Goal: Information Seeking & Learning: Learn about a topic

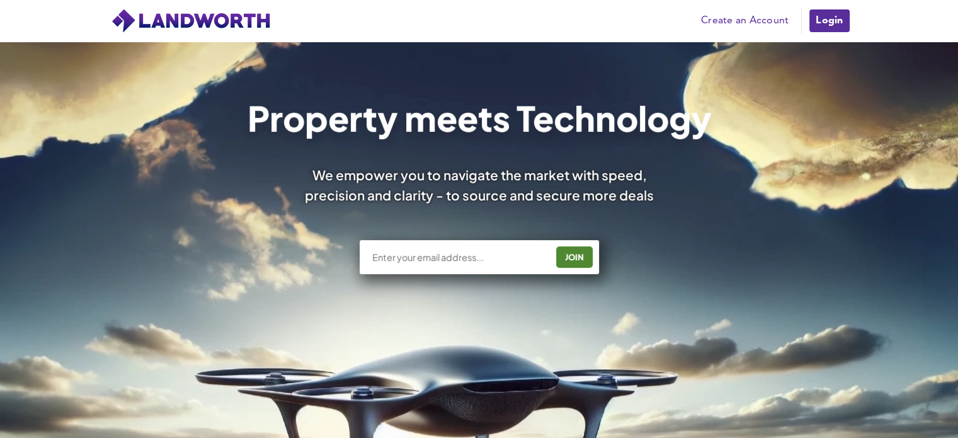
click at [223, 22] on img at bounding box center [191, 20] width 161 height 25
click at [754, 23] on link "Create an Account" at bounding box center [744, 20] width 100 height 19
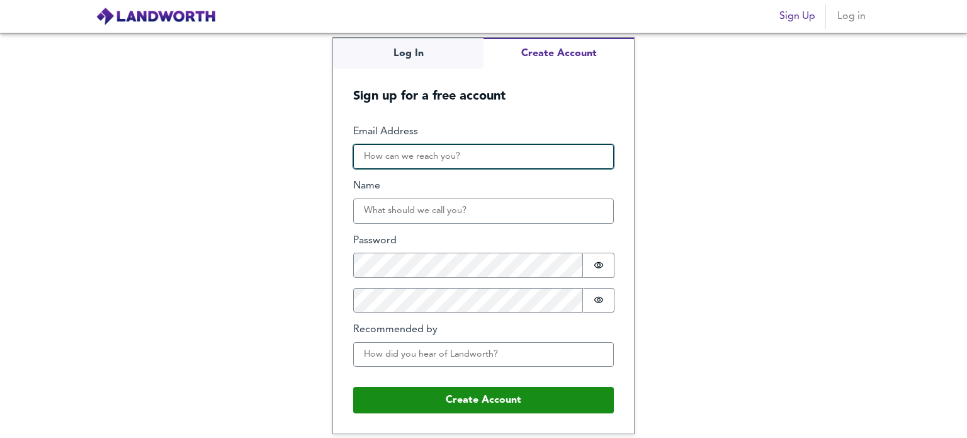
click at [492, 166] on input "Email Address" at bounding box center [483, 156] width 261 height 25
type input "colquhounpropertygroup@outlook.com"
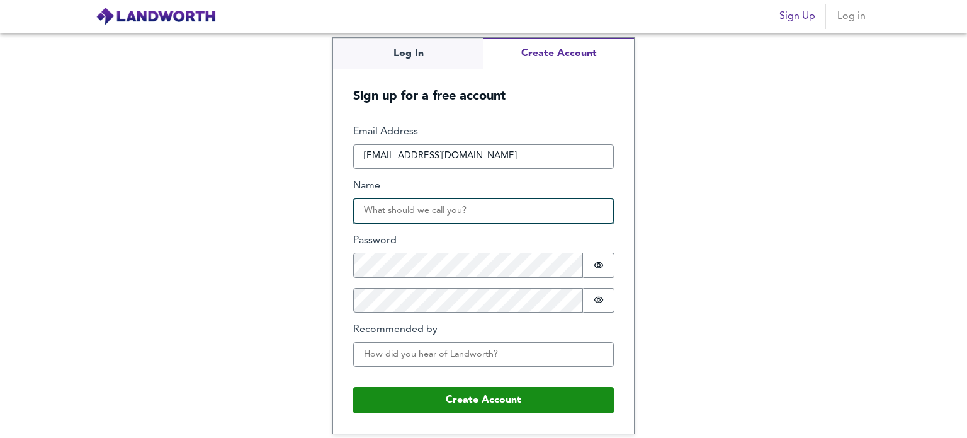
type input "Ryan Colquhoun"
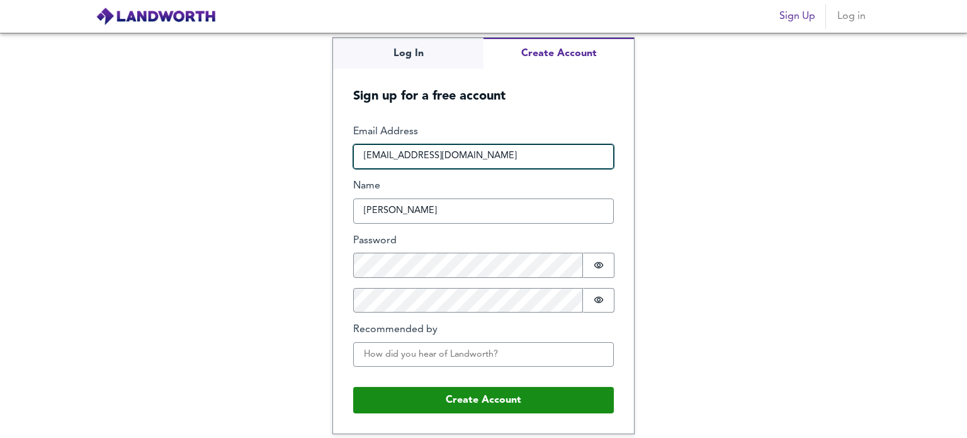
drag, startPoint x: 538, startPoint y: 150, endPoint x: 356, endPoint y: 171, distance: 182.4
click at [356, 169] on div "Email Address colquhounpropertygroup@outlook.com Name Ryan Colquhoun Password P…" at bounding box center [483, 251] width 261 height 252
type input "info@ryanhomes.co.uk"
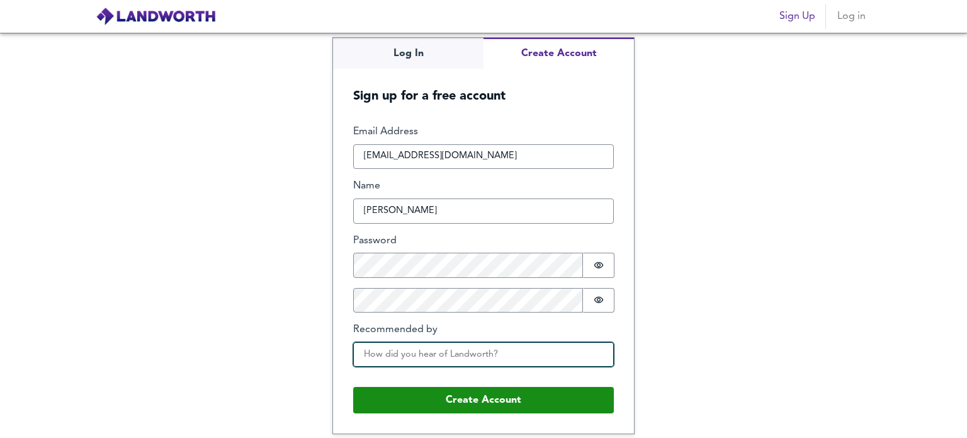
click at [363, 359] on input "Recommended by" at bounding box center [483, 354] width 261 height 25
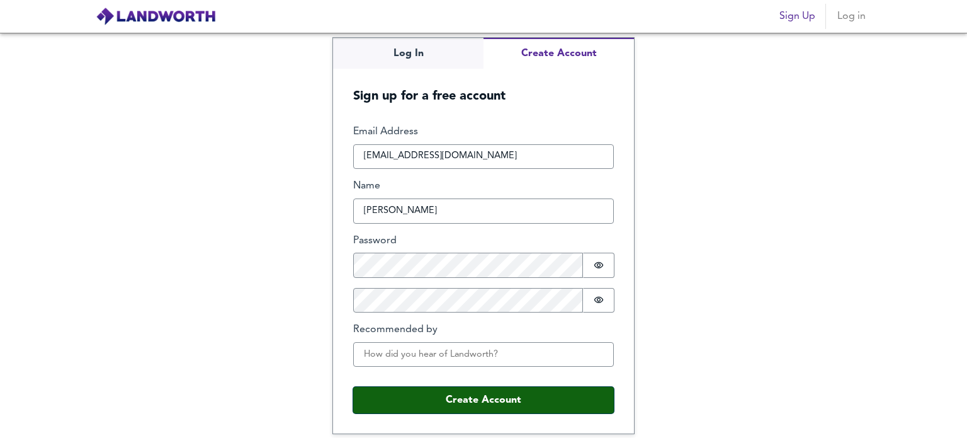
click at [383, 393] on button "Create Account" at bounding box center [483, 400] width 261 height 26
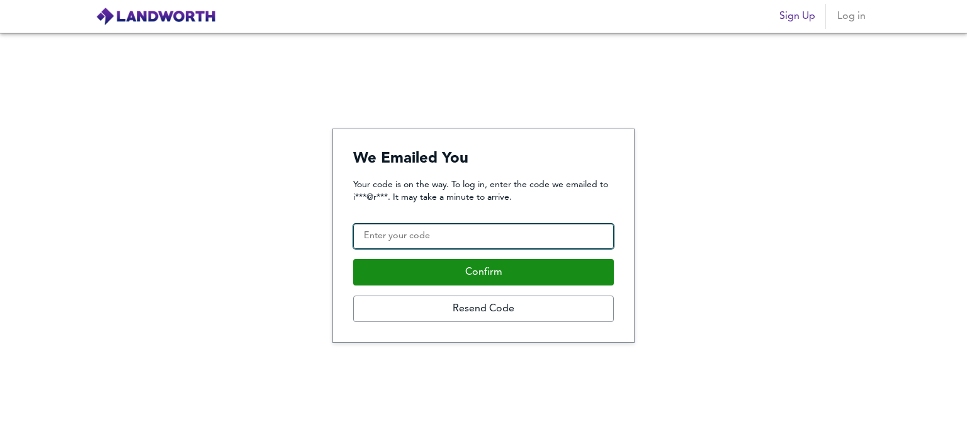
click at [555, 234] on input "Confirmation Code" at bounding box center [483, 235] width 261 height 25
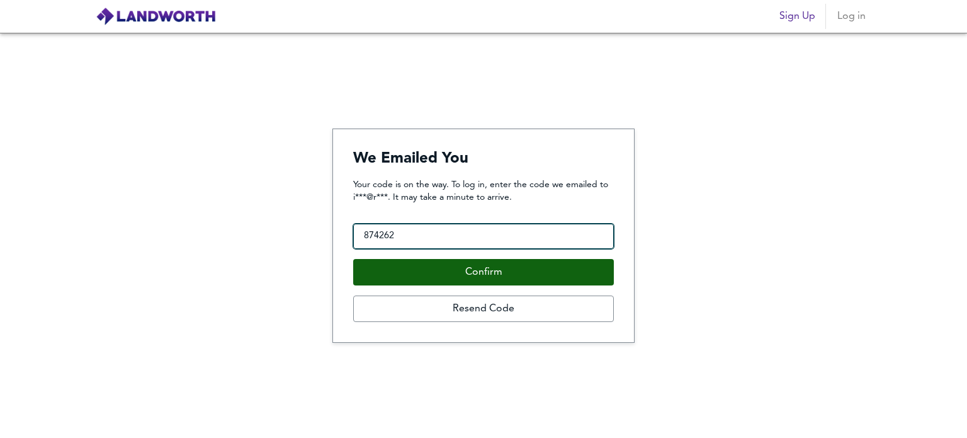
type input "874262"
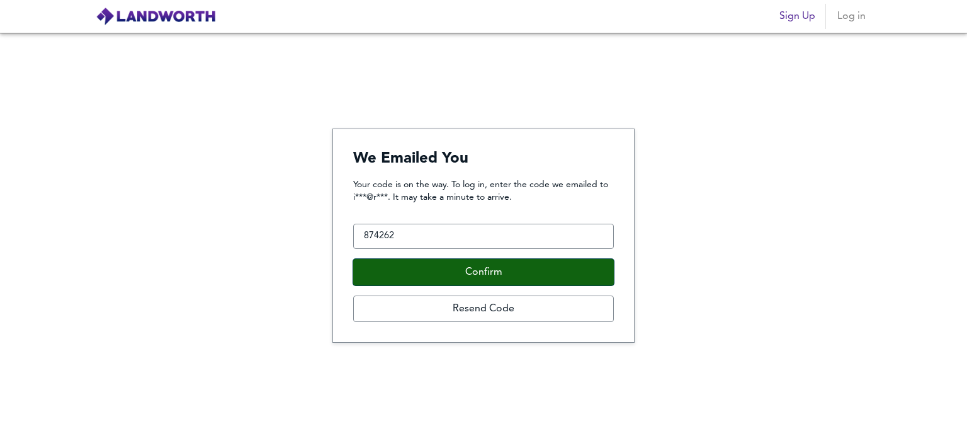
click at [518, 272] on button "Confirm" at bounding box center [483, 272] width 261 height 26
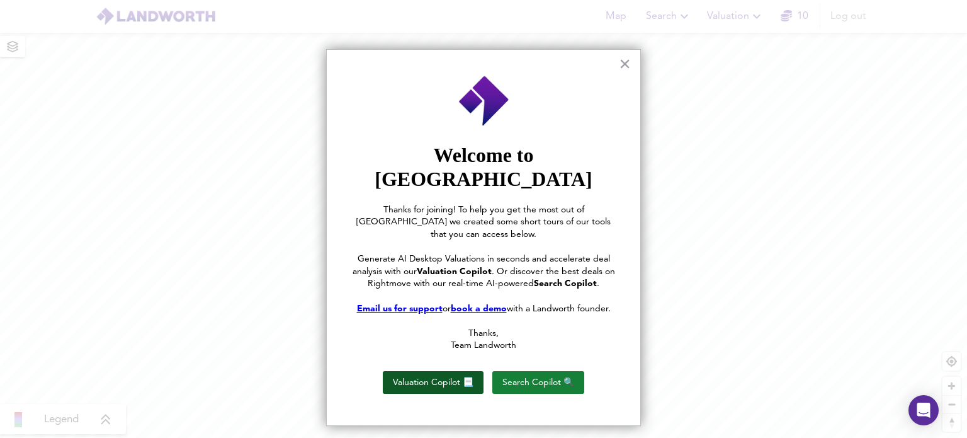
click at [463, 371] on button "Valuation Copilot 📃" at bounding box center [433, 382] width 101 height 23
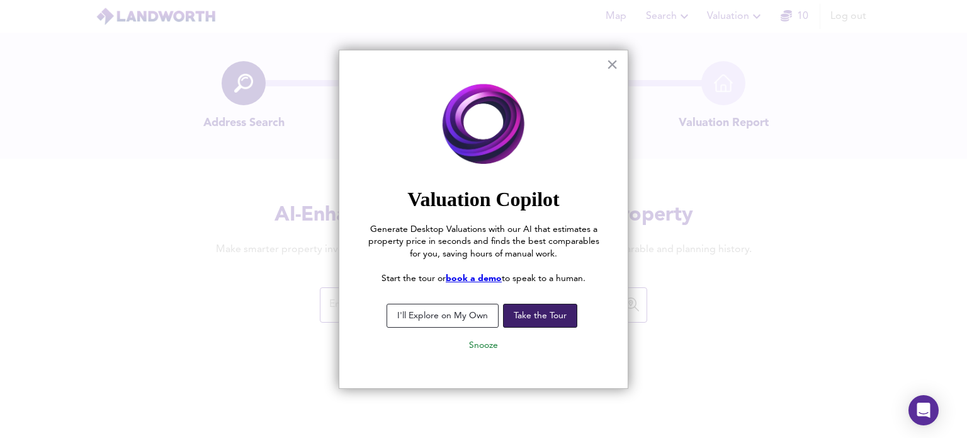
click at [541, 322] on button "Take the Tour" at bounding box center [540, 315] width 74 height 24
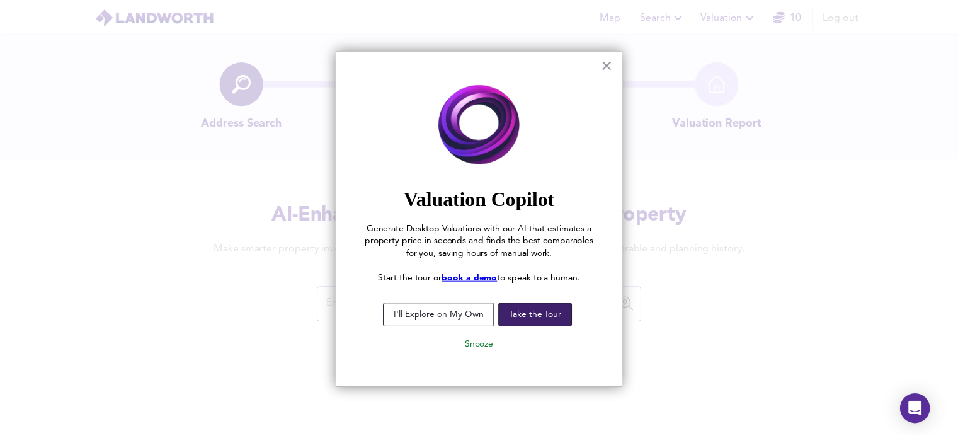
scroll to position [50, 0]
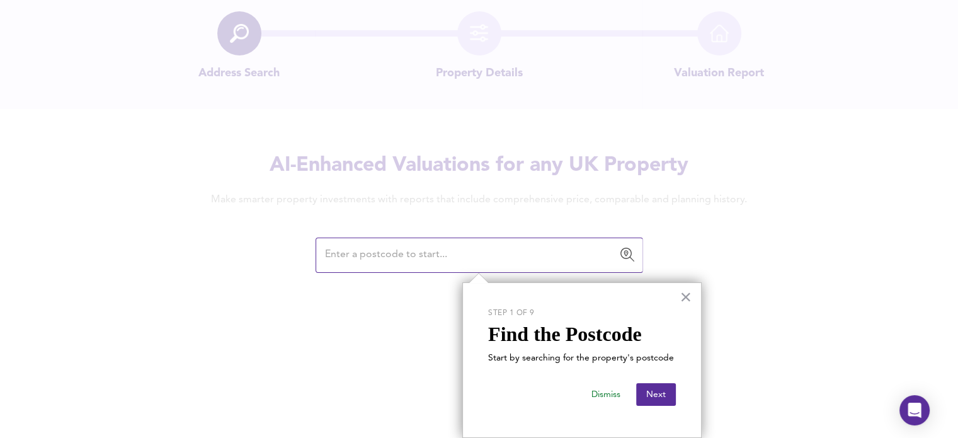
click at [575, 257] on input "text" at bounding box center [469, 255] width 297 height 24
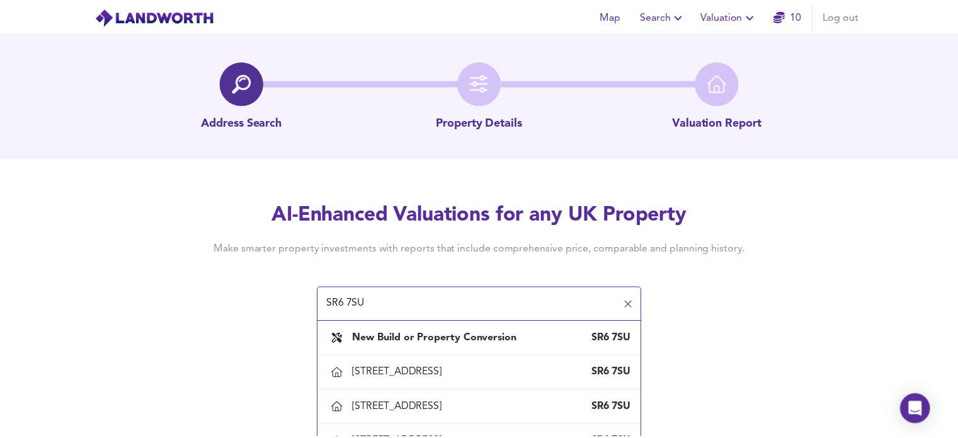
scroll to position [58, 0]
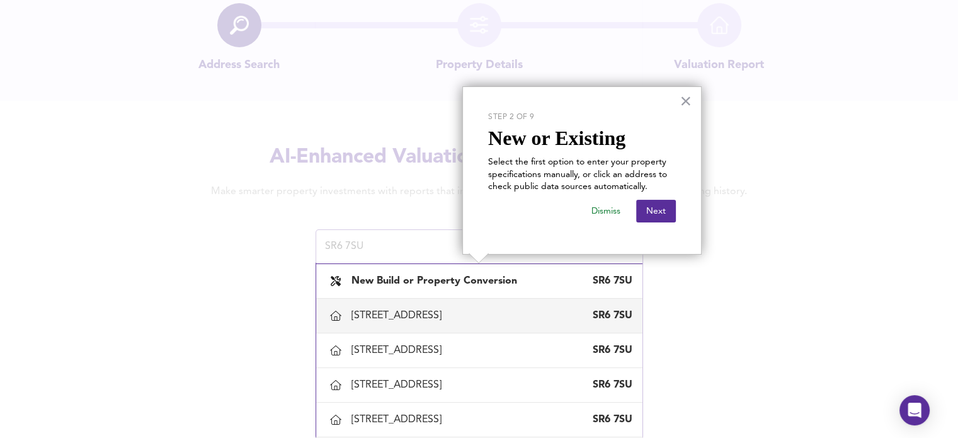
click at [418, 328] on li "41 Windsor Drive, Cleadon, South Tyneside SR6 7SU" at bounding box center [479, 315] width 326 height 35
type input "41 Windsor Drive, Cleadon, South Tyneside"
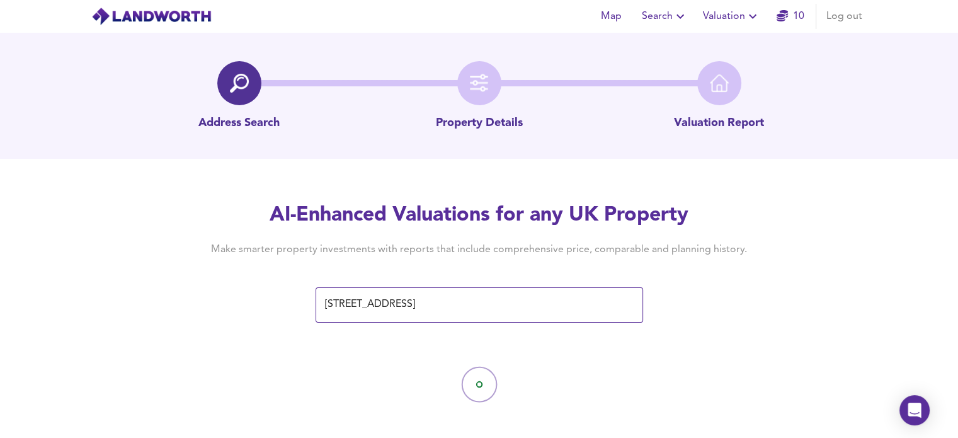
scroll to position [9, 0]
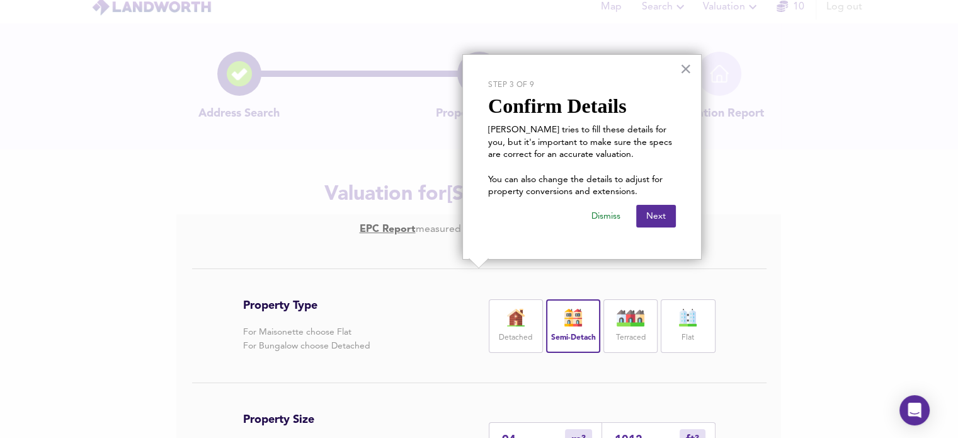
scroll to position [63, 0]
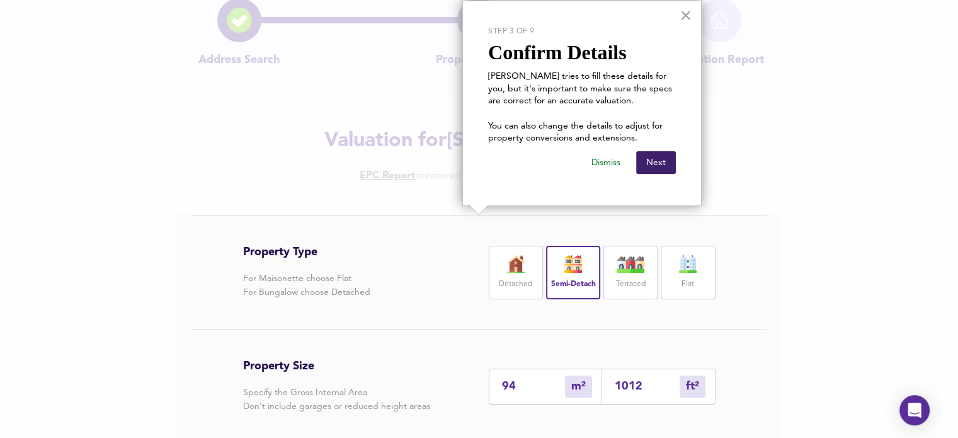
click at [648, 166] on button "Next" at bounding box center [656, 162] width 40 height 23
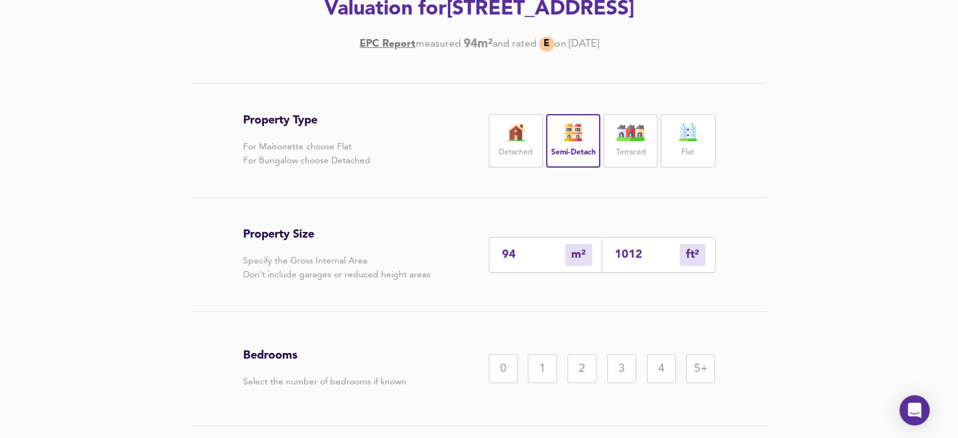
scroll to position [284, 0]
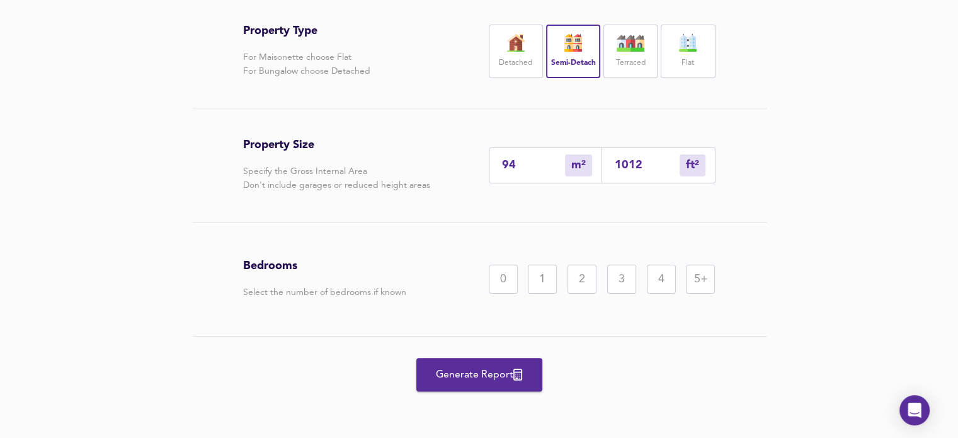
click at [616, 285] on div "3" at bounding box center [621, 278] width 29 height 29
click at [494, 373] on span "Generate Report" at bounding box center [479, 375] width 101 height 18
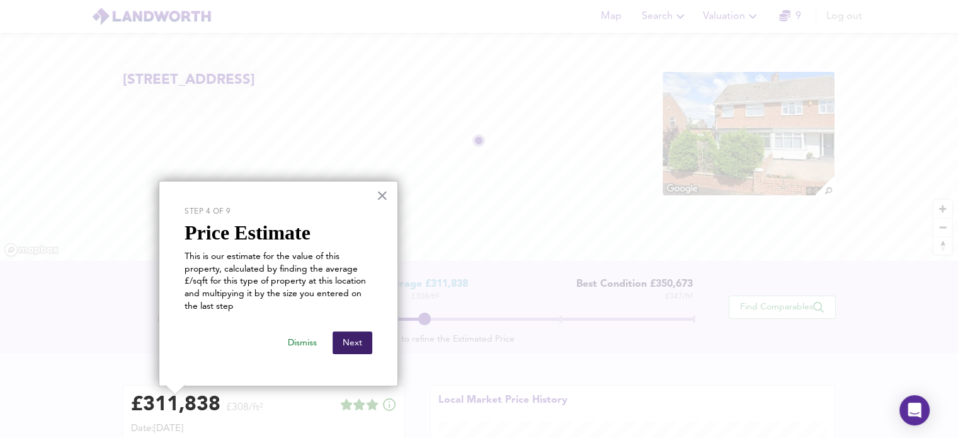
click at [361, 337] on button "Next" at bounding box center [352, 342] width 40 height 23
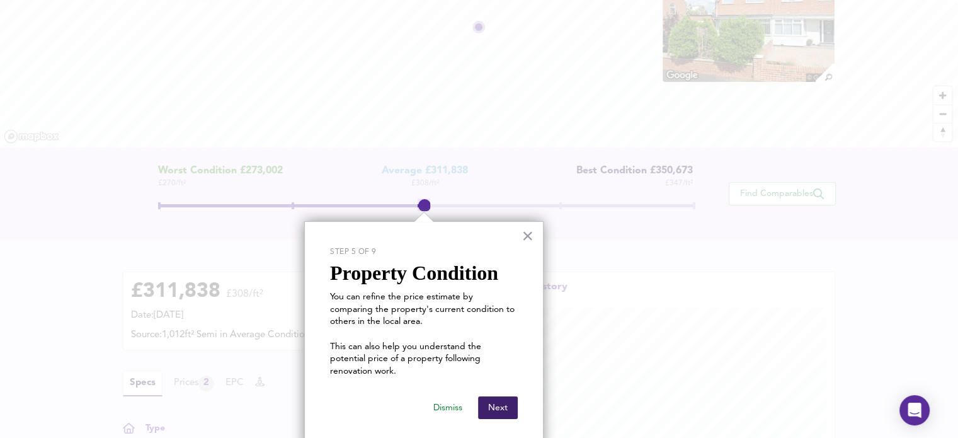
click at [499, 396] on button "Next" at bounding box center [498, 407] width 40 height 23
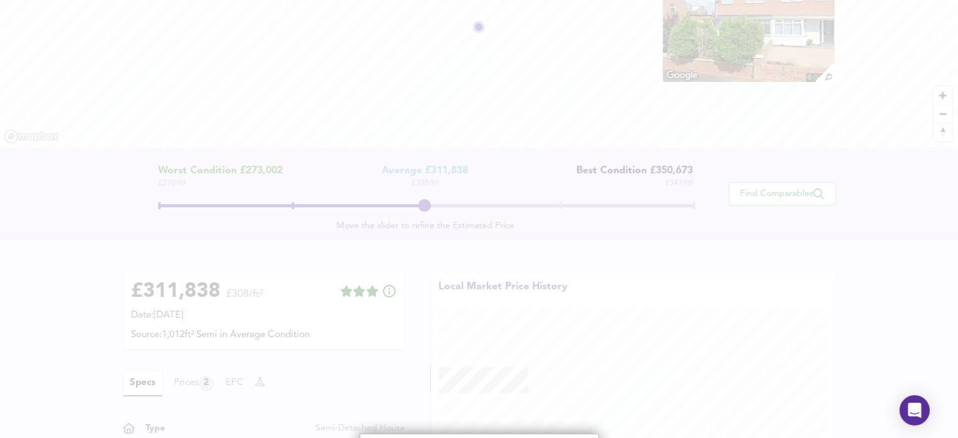
scroll to position [368, 0]
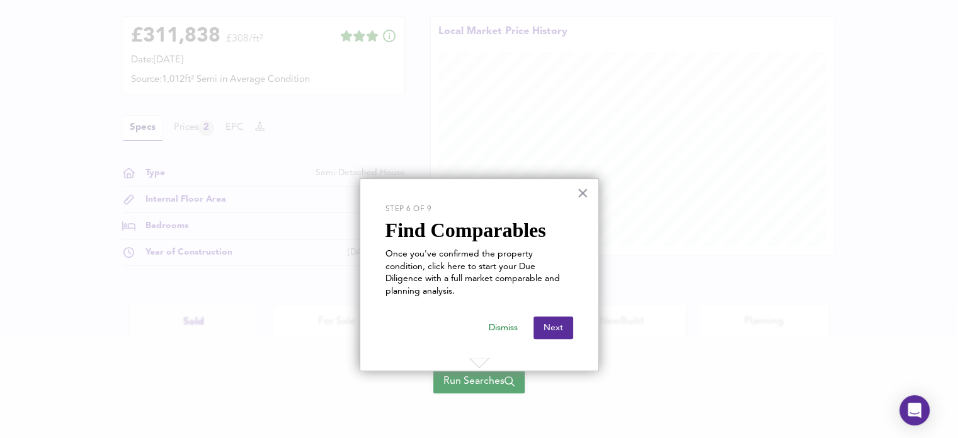
click at [489, 377] on span "Run Searches" at bounding box center [478, 381] width 71 height 18
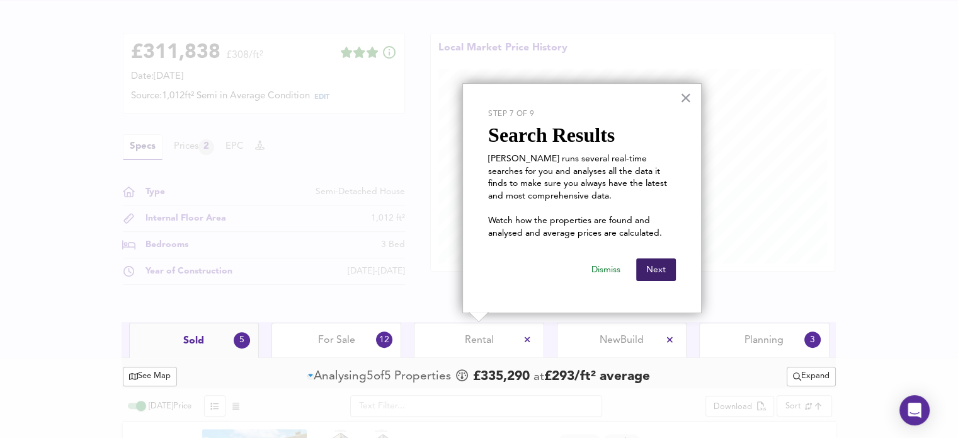
click at [668, 266] on button "Next" at bounding box center [656, 269] width 40 height 23
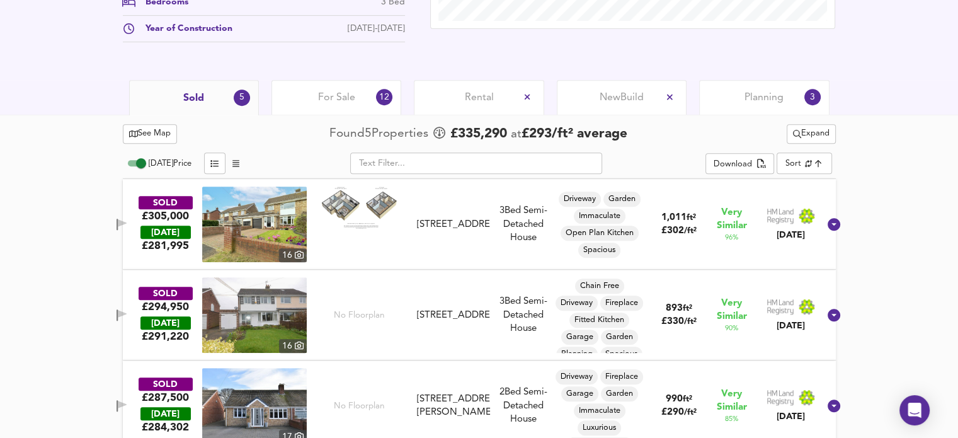
scroll to position [543, 0]
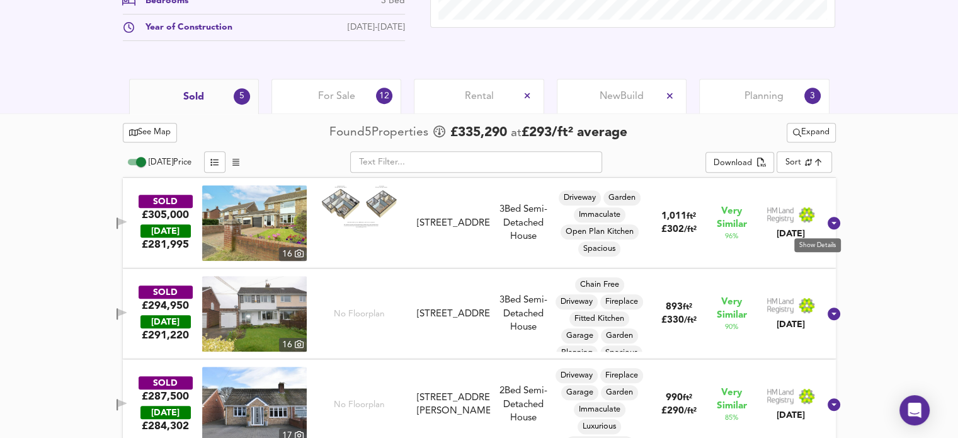
click at [827, 221] on icon at bounding box center [833, 223] width 13 height 13
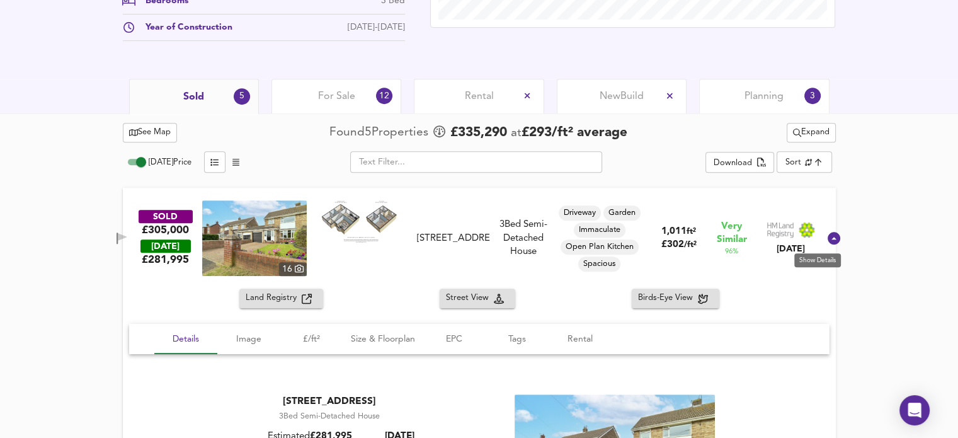
click at [827, 235] on icon at bounding box center [833, 238] width 13 height 13
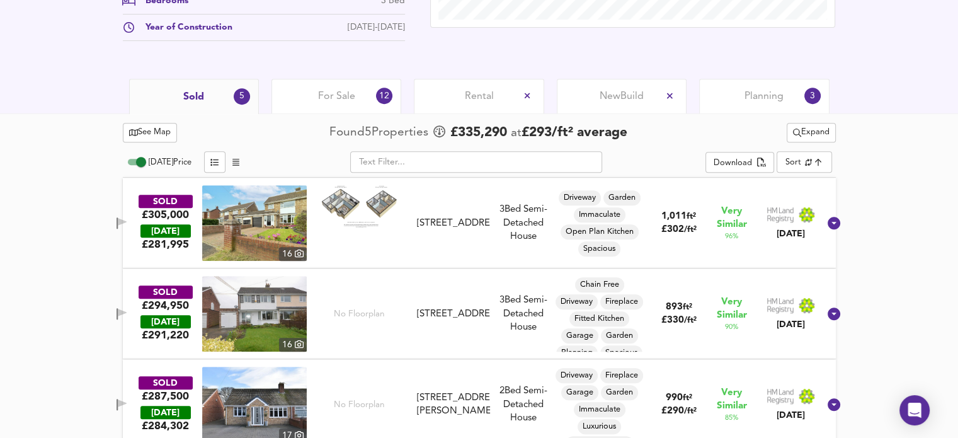
click at [248, 220] on img at bounding box center [254, 223] width 105 height 76
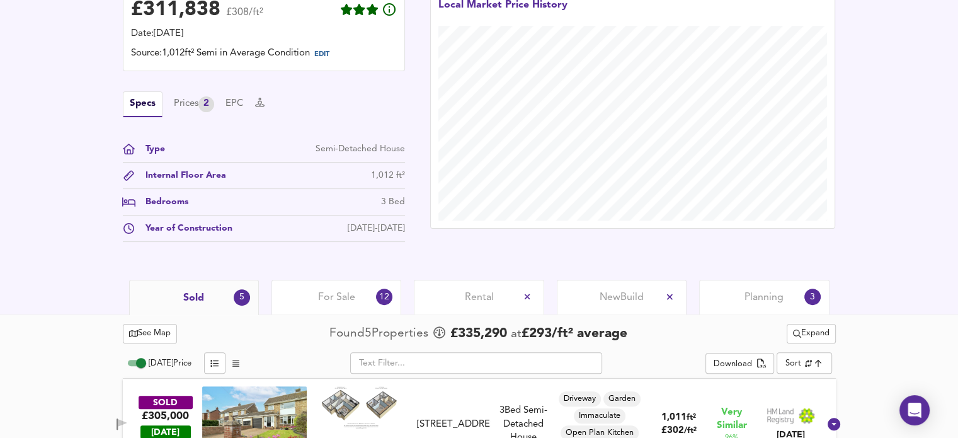
scroll to position [339, 0]
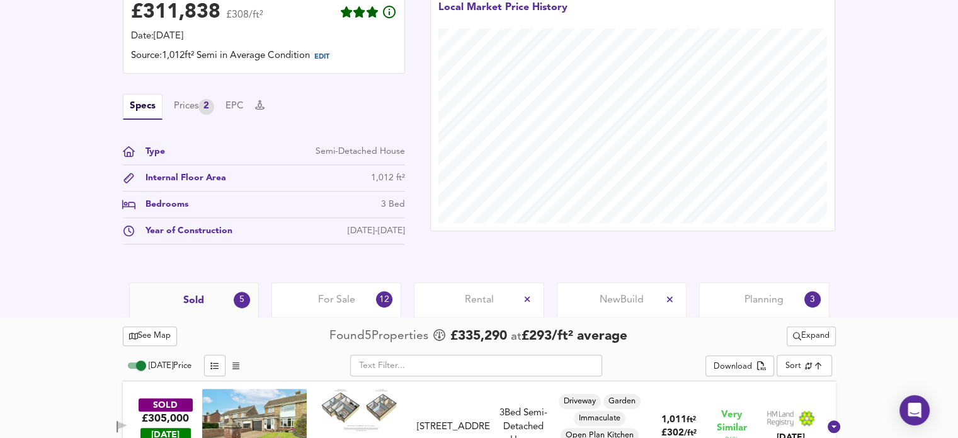
click at [359, 303] on div "For Sale 12" at bounding box center [336, 299] width 130 height 35
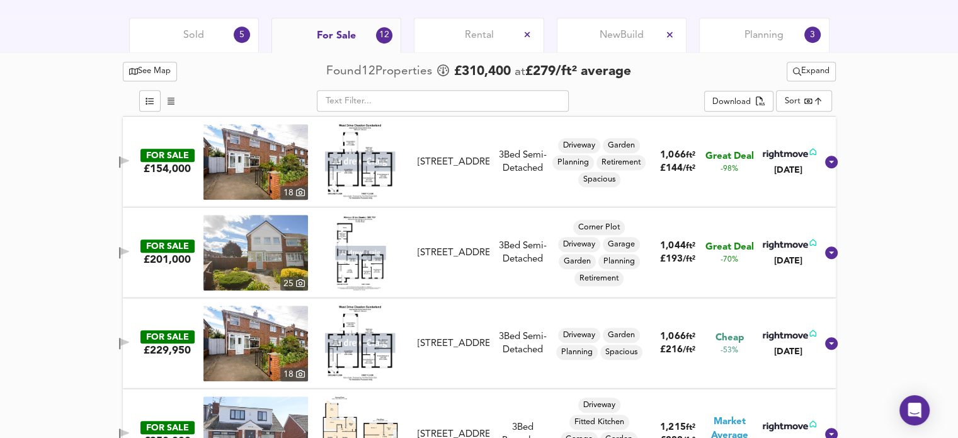
scroll to position [604, 0]
click at [274, 162] on img at bounding box center [255, 161] width 105 height 76
click at [290, 239] on img at bounding box center [255, 252] width 105 height 76
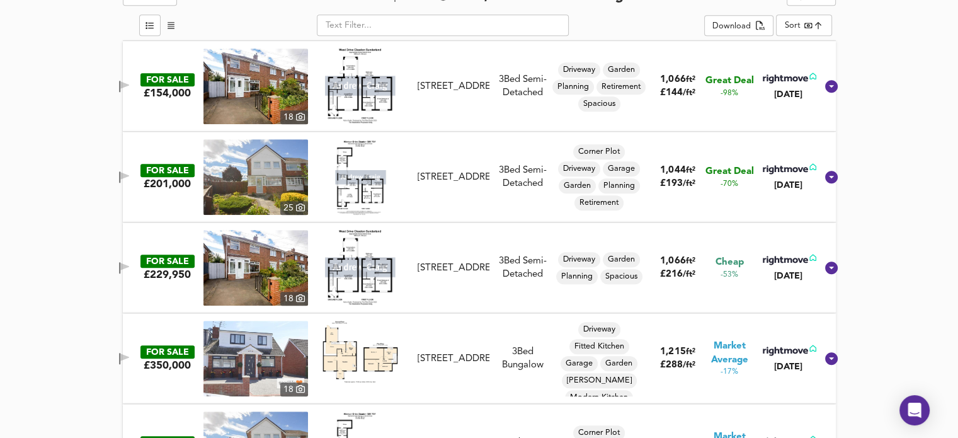
scroll to position [687, 0]
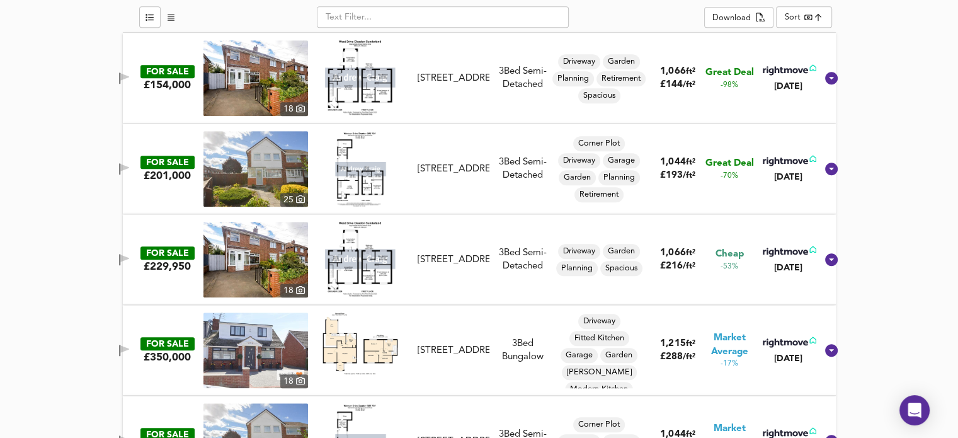
click at [267, 256] on img at bounding box center [255, 260] width 105 height 76
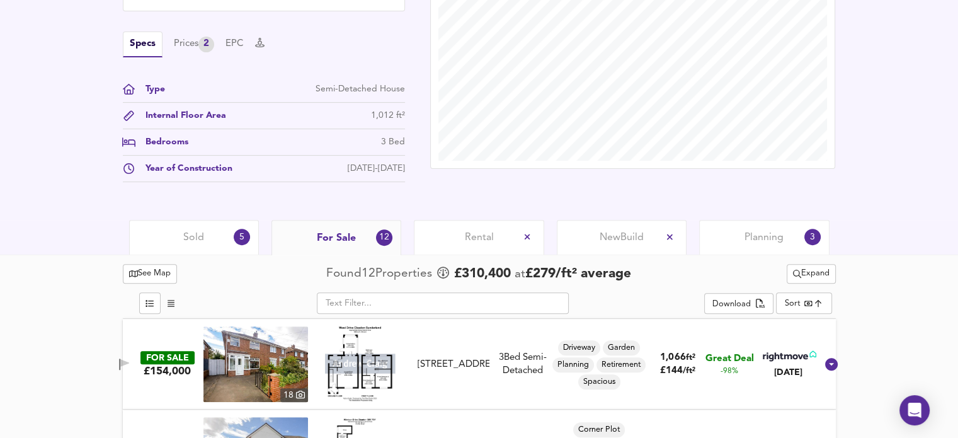
scroll to position [410, 0]
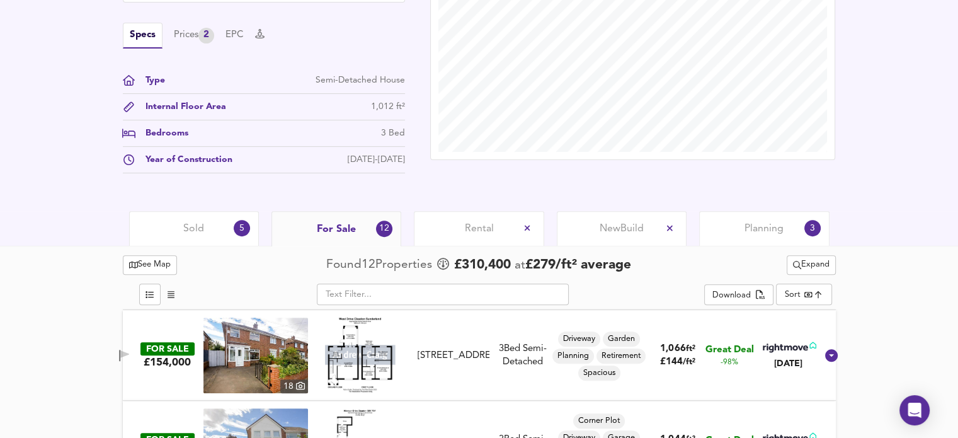
click at [745, 231] on span "Planning" at bounding box center [763, 229] width 39 height 14
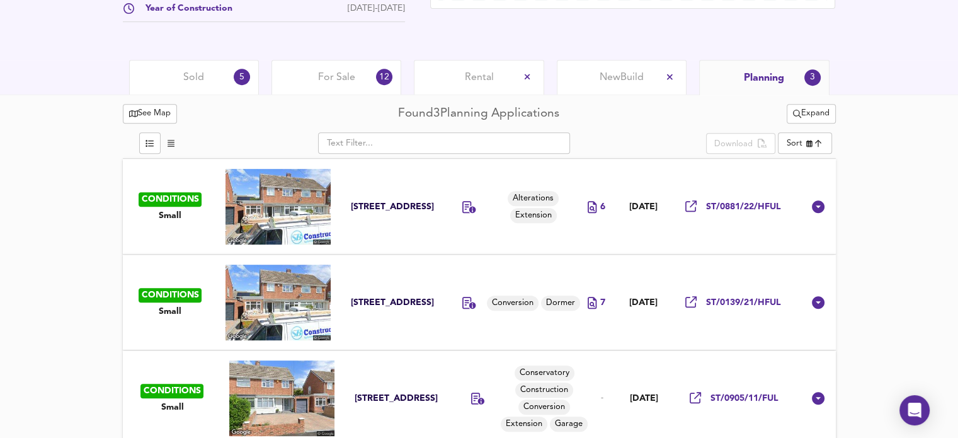
scroll to position [574, 0]
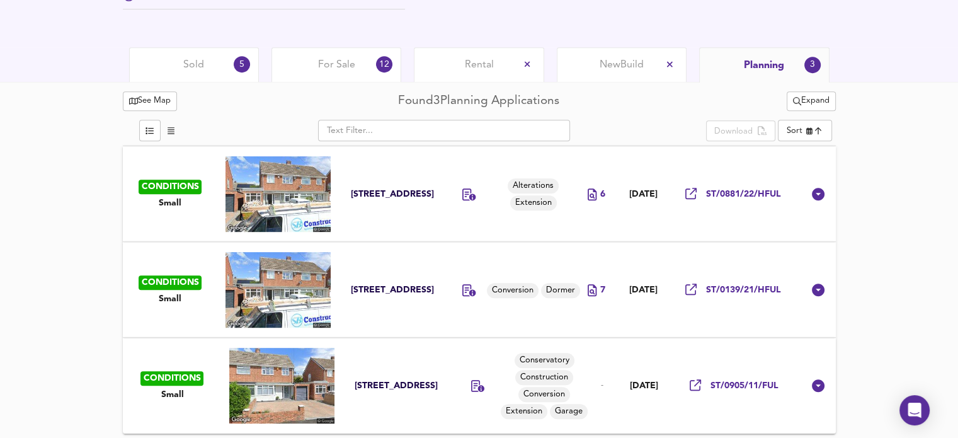
click at [380, 192] on div "45 Windsor Drive Cleadon SR6 7SU" at bounding box center [392, 194] width 82 height 12
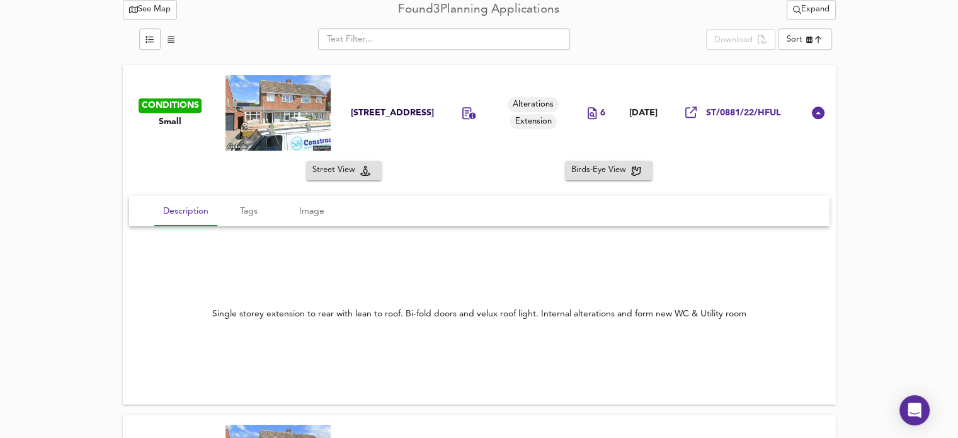
scroll to position [667, 0]
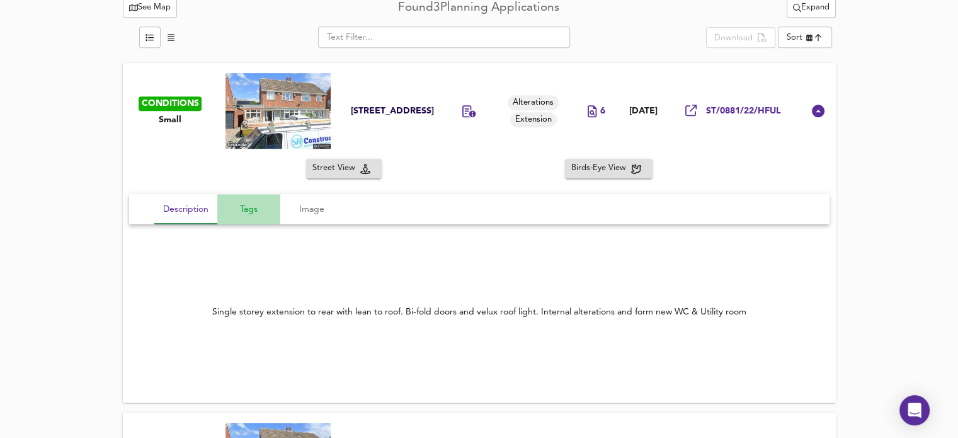
click at [251, 213] on span "Tags" at bounding box center [249, 209] width 48 height 16
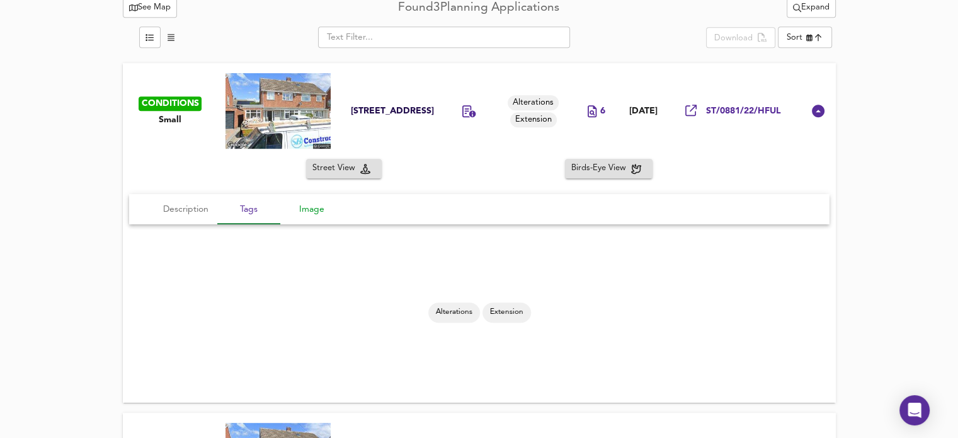
drag, startPoint x: 317, startPoint y: 225, endPoint x: 322, endPoint y: 203, distance: 22.6
click at [322, 203] on div "Description Tags Image Single storey extension to rear with lean to roof. Bi-fo…" at bounding box center [479, 297] width 713 height 212
click at [322, 203] on span "Image" at bounding box center [312, 209] width 48 height 16
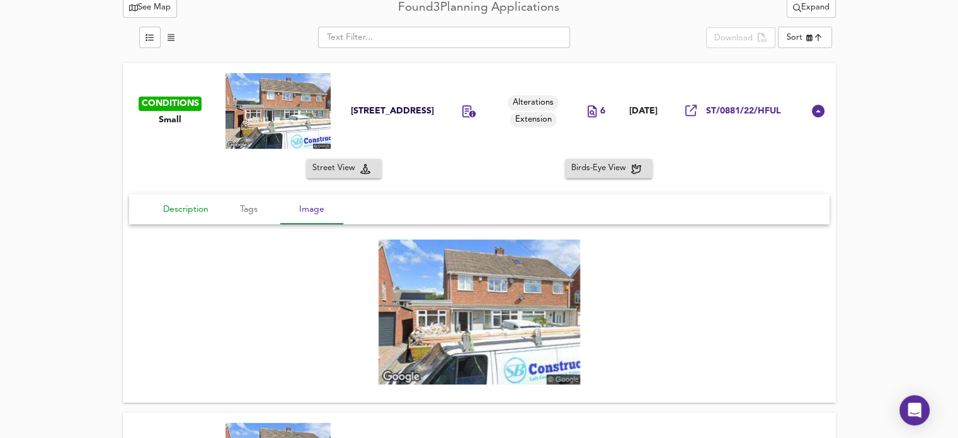
click at [180, 212] on span "Description" at bounding box center [186, 209] width 48 height 16
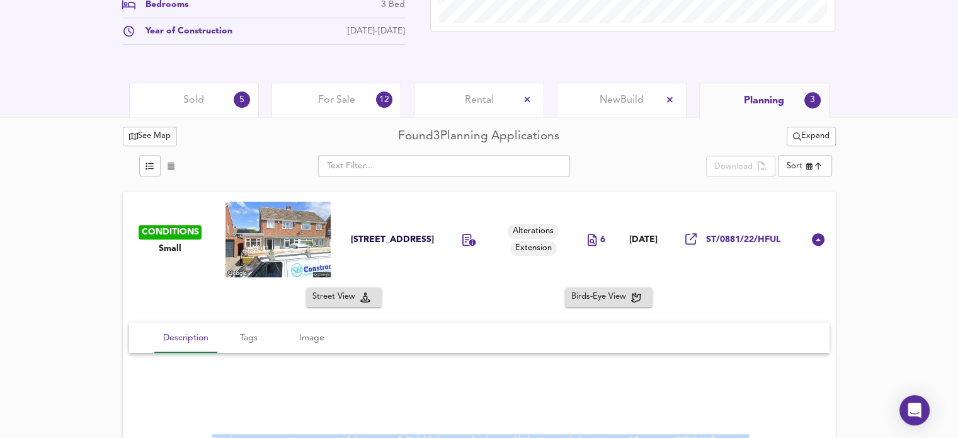
scroll to position [514, 0]
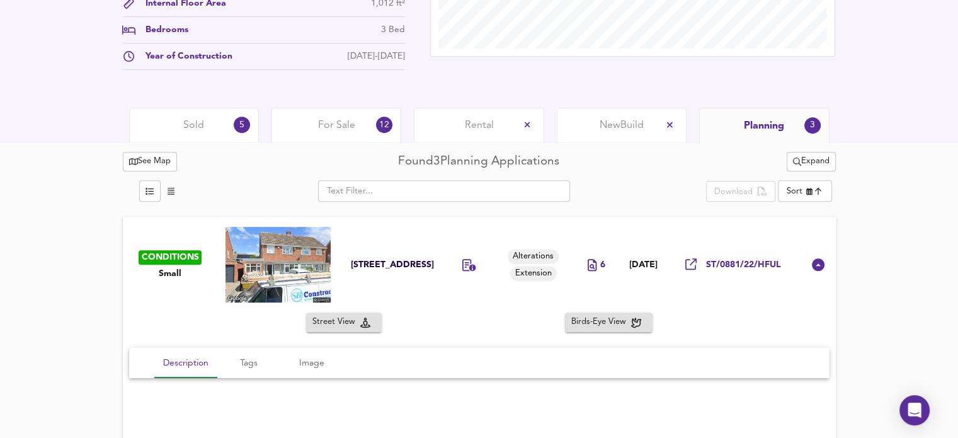
click at [339, 135] on div "For Sale 12" at bounding box center [336, 125] width 130 height 35
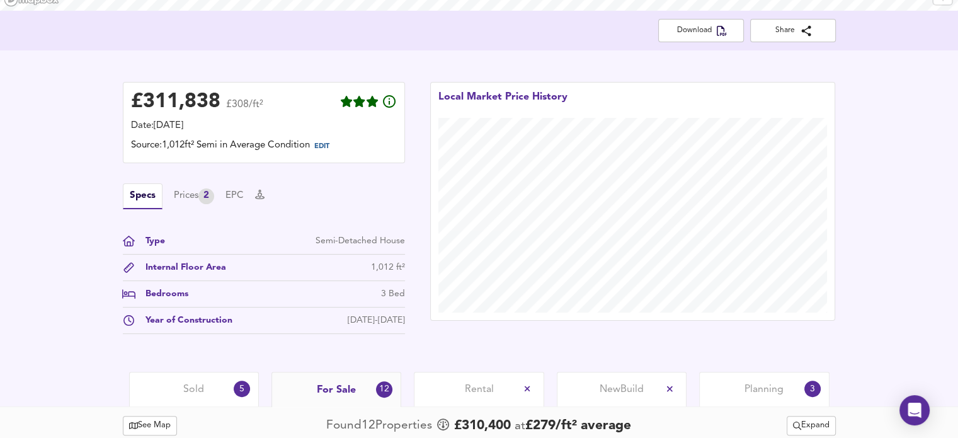
scroll to position [244, 0]
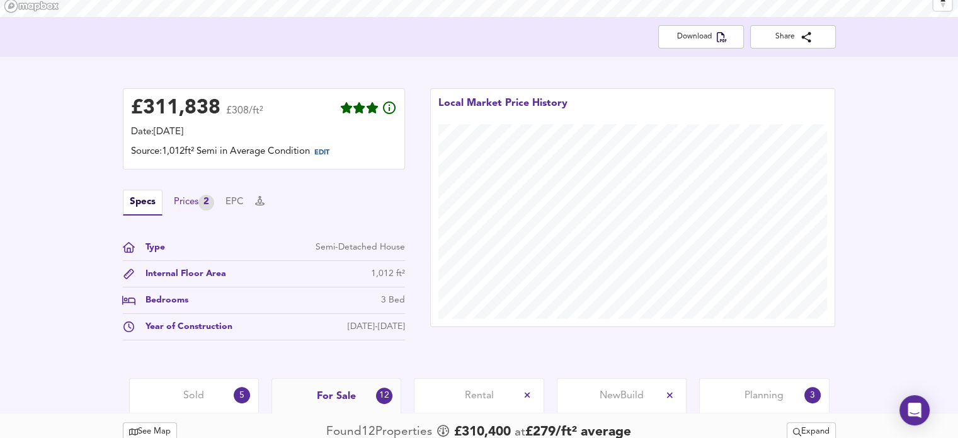
click at [180, 209] on div "Prices 2" at bounding box center [194, 203] width 40 height 16
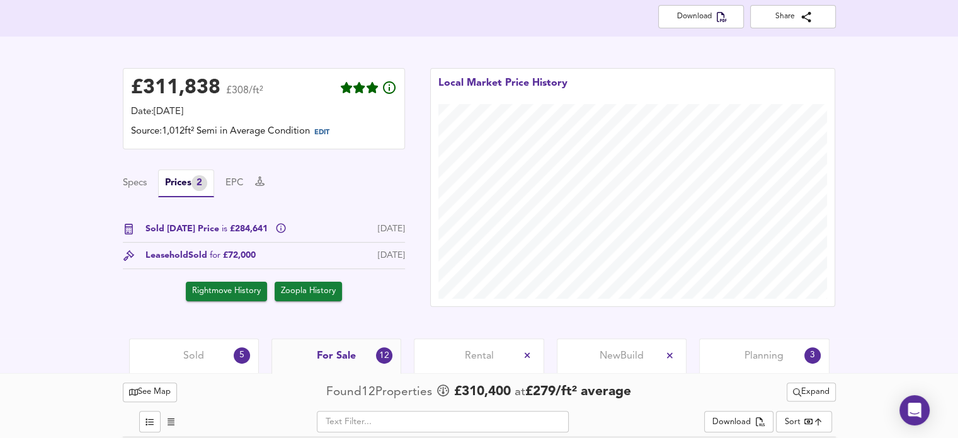
scroll to position [222, 0]
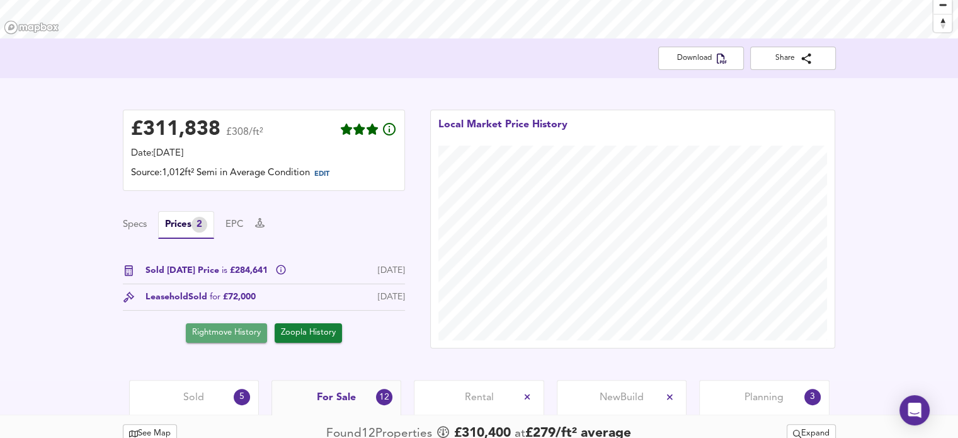
click at [240, 327] on span "Rightmove History" at bounding box center [226, 332] width 69 height 14
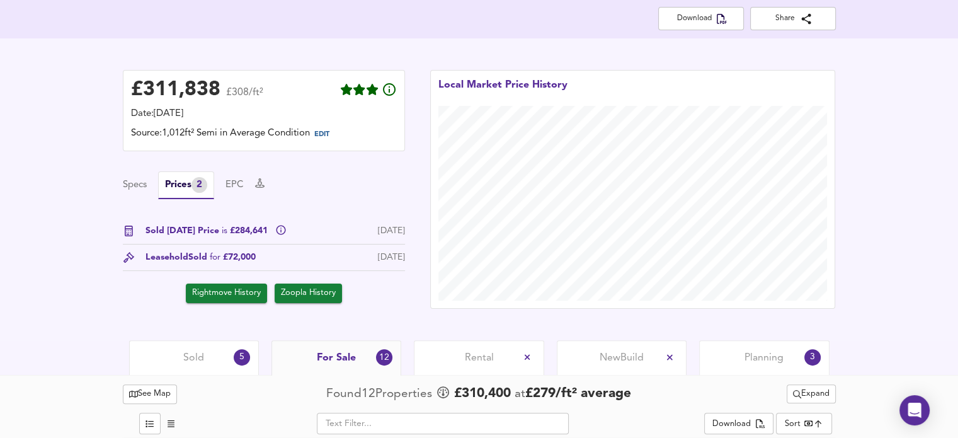
scroll to position [257, 0]
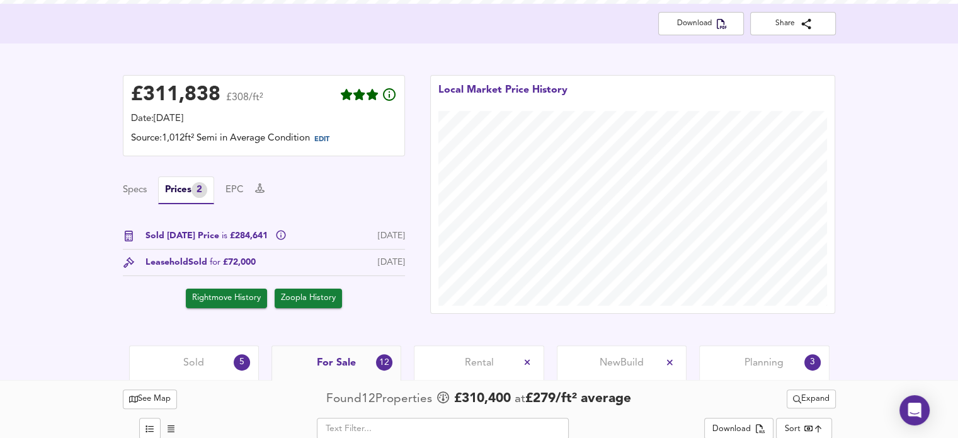
click at [141, 200] on div "Specs Prices 2 EPC" at bounding box center [264, 190] width 282 height 28
click at [141, 194] on button "Specs" at bounding box center [135, 190] width 24 height 14
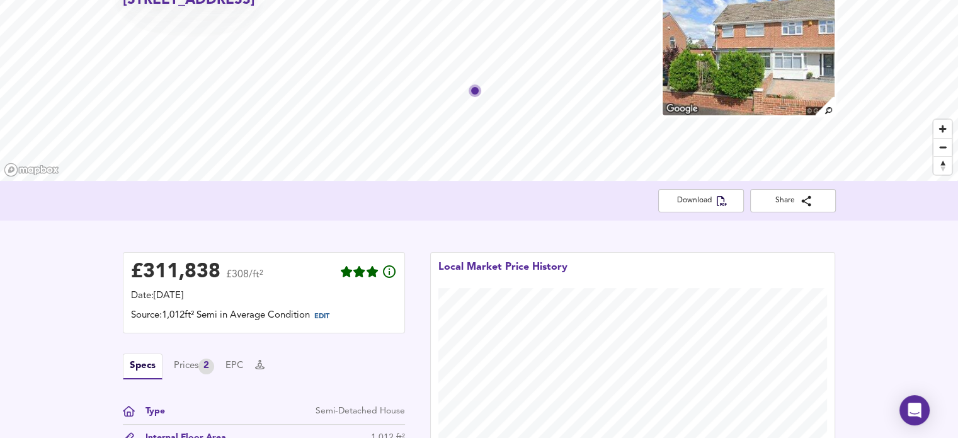
scroll to position [76, 0]
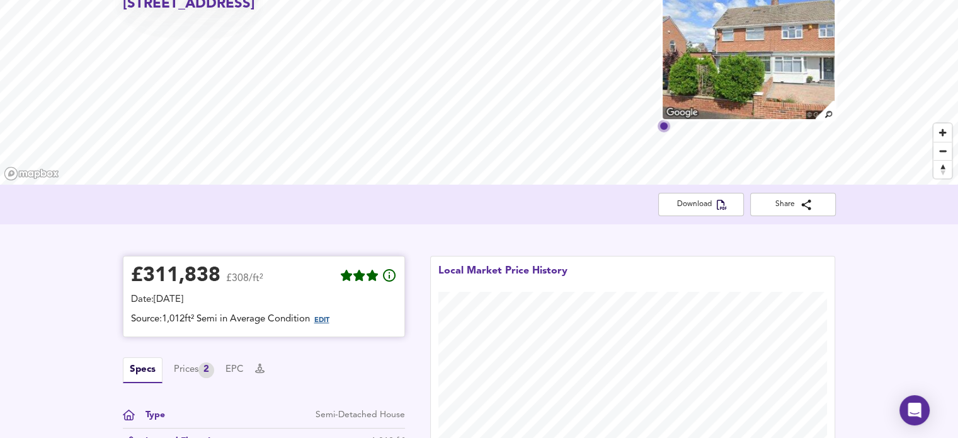
click at [326, 319] on span "EDIT" at bounding box center [321, 320] width 15 height 7
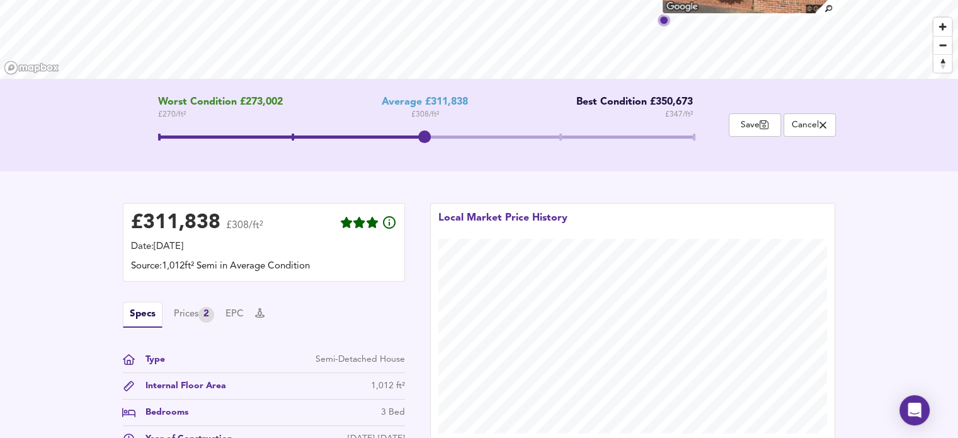
scroll to position [187, 0]
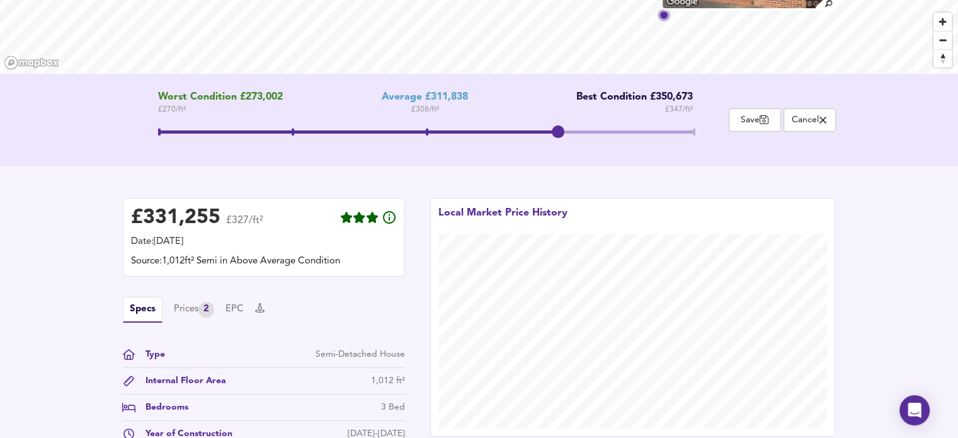
drag, startPoint x: 421, startPoint y: 135, endPoint x: 556, endPoint y: 128, distance: 134.9
click at [556, 128] on span at bounding box center [558, 131] width 13 height 13
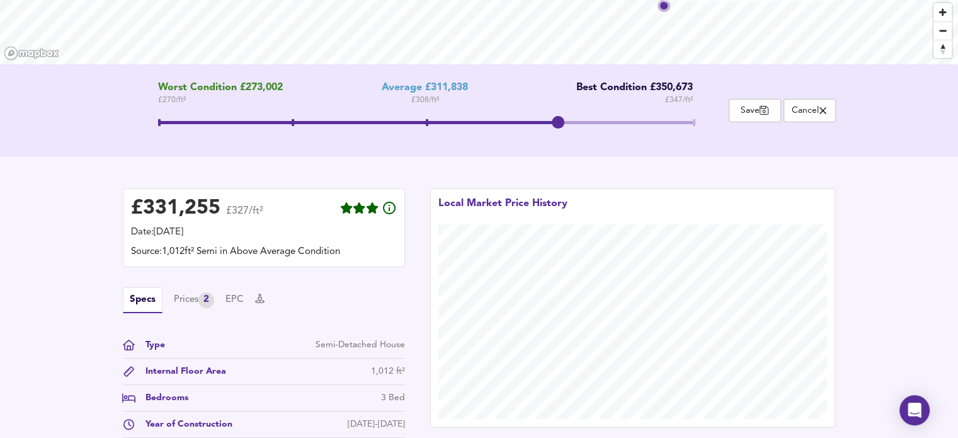
scroll to position [189, 0]
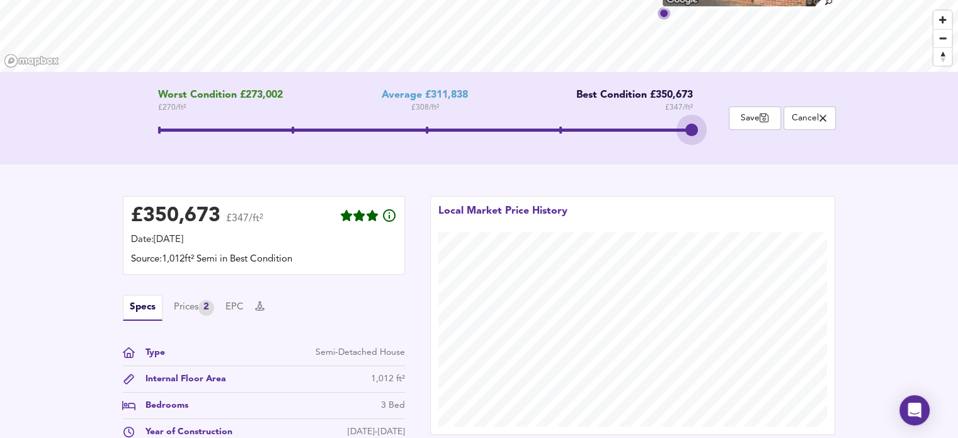
drag, startPoint x: 562, startPoint y: 125, endPoint x: 714, endPoint y: 137, distance: 152.2
click at [714, 137] on div "Worst Condition £273,002 £ 270 / ft² Average £311,838 £ 308 / ft² Best Conditio…" at bounding box center [426, 117] width 606 height 57
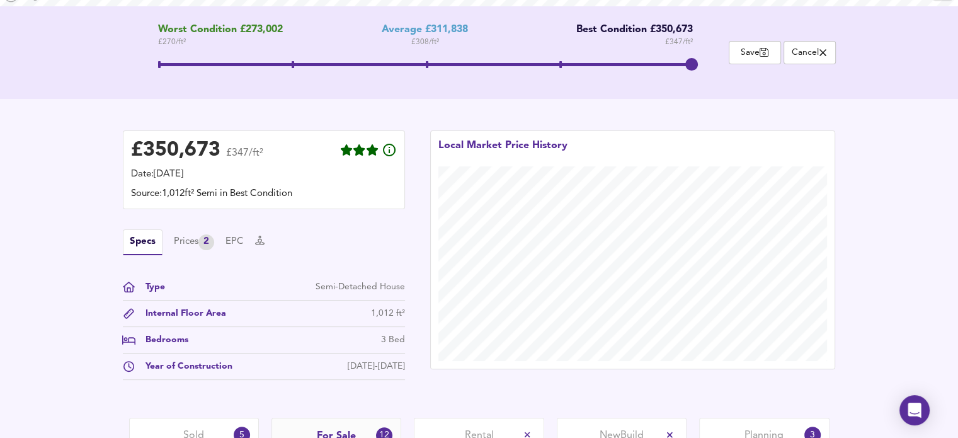
scroll to position [254, 0]
drag, startPoint x: 687, startPoint y: 55, endPoint x: 581, endPoint y: 47, distance: 106.8
click at [581, 47] on div "Worst Condition £273,002 £ 270 / ft² Average £311,838 £ 308 / ft² Best Conditio…" at bounding box center [426, 52] width 606 height 57
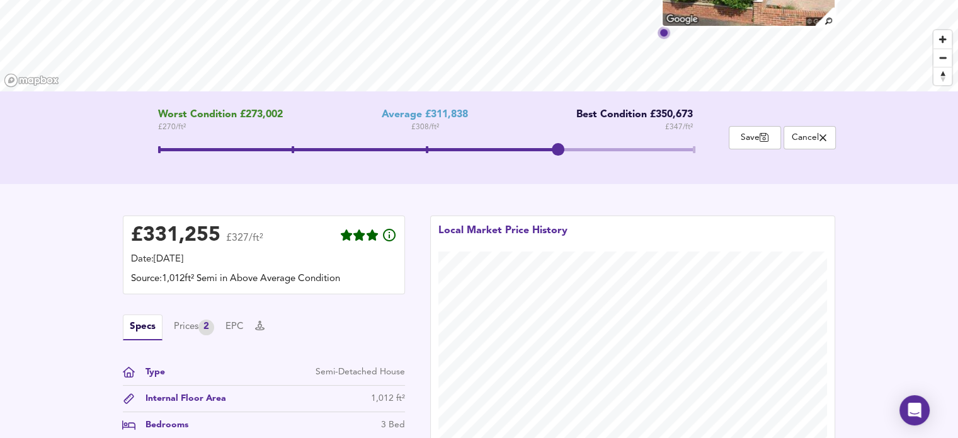
scroll to position [167, 0]
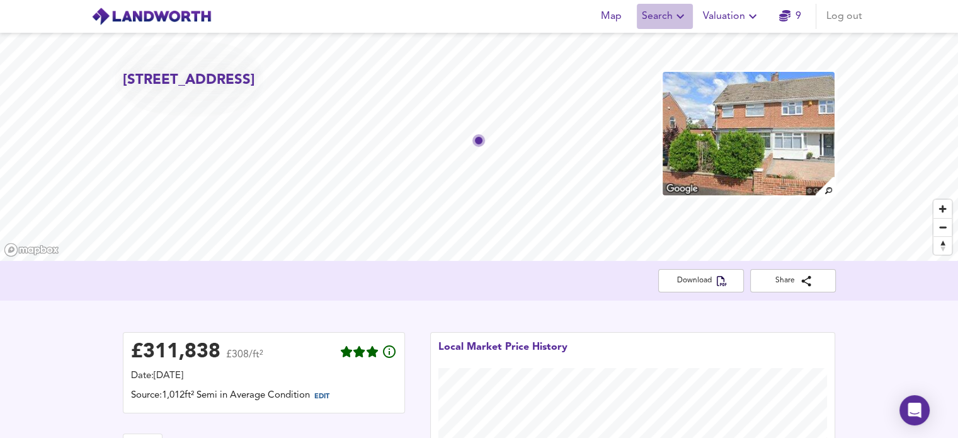
click at [673, 16] on icon "button" at bounding box center [679, 16] width 15 height 15
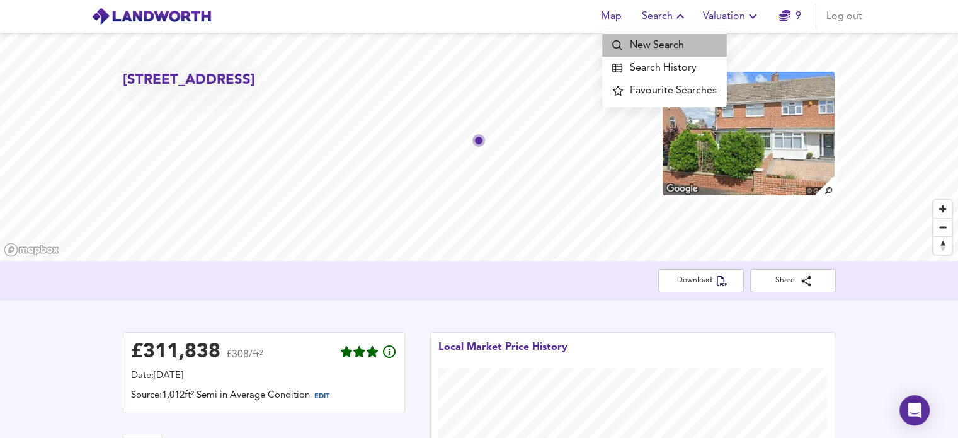
click at [665, 40] on li "New Search" at bounding box center [664, 45] width 125 height 23
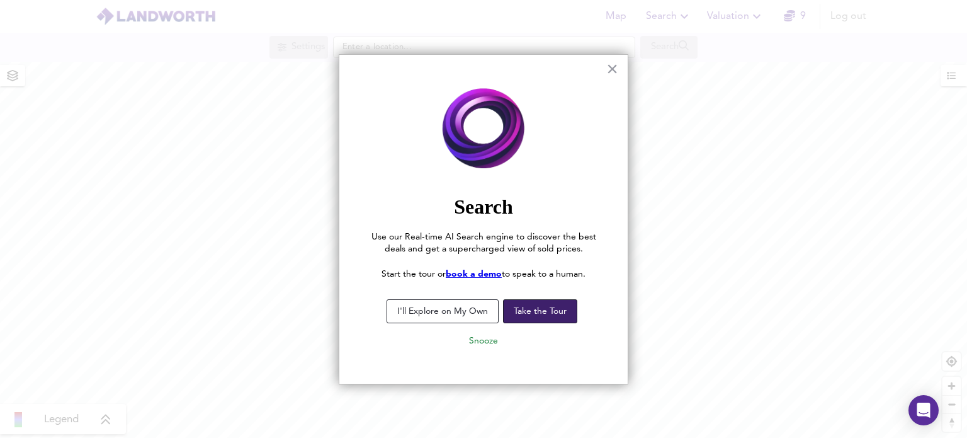
click at [545, 315] on button "Take the Tour" at bounding box center [540, 311] width 74 height 24
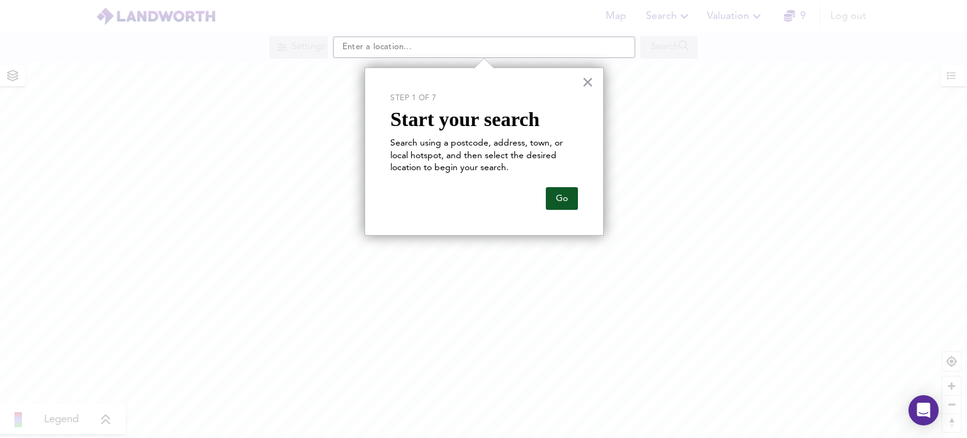
click at [563, 203] on button "Go" at bounding box center [562, 198] width 32 height 23
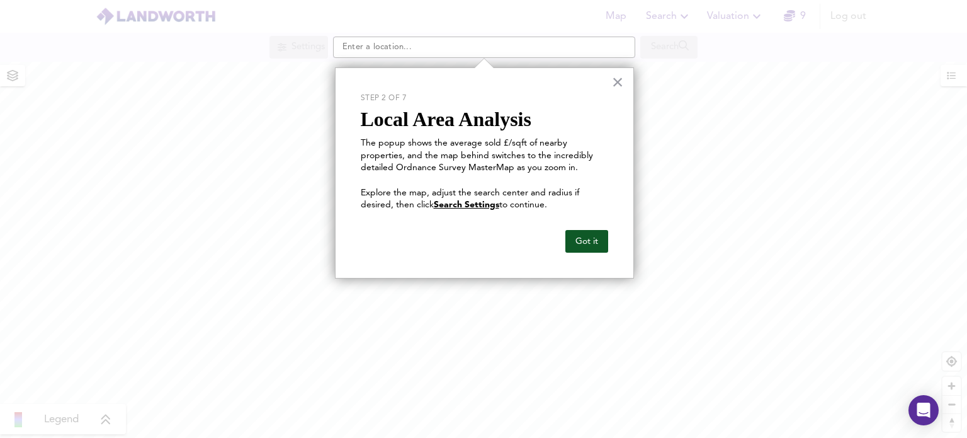
click at [594, 240] on button "Got it" at bounding box center [586, 241] width 43 height 23
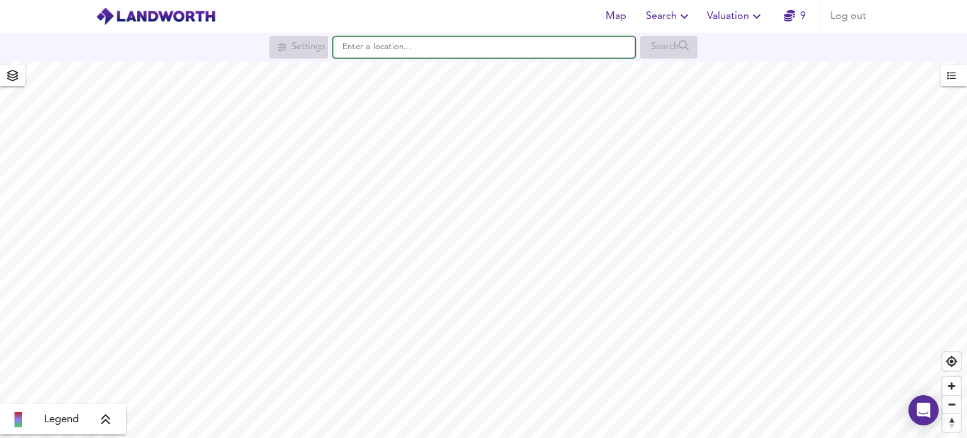
click at [443, 56] on input "text" at bounding box center [484, 47] width 302 height 21
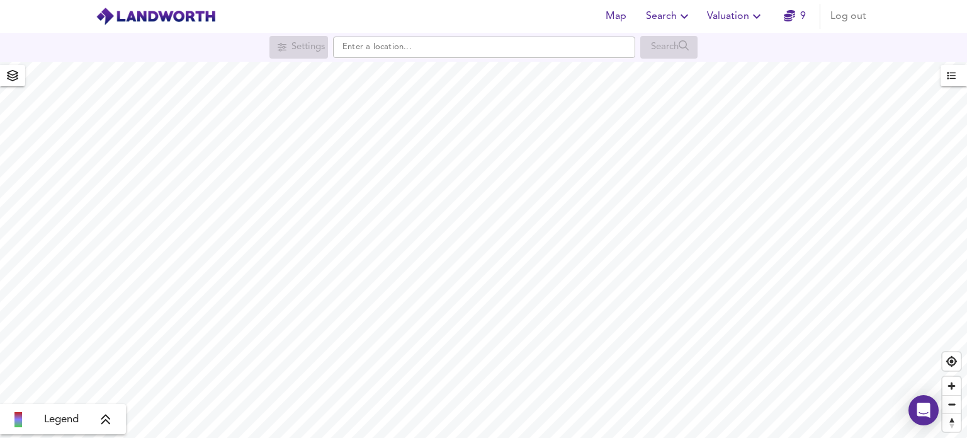
click at [660, 437] on html "Map Search Valuation 9 Log out Settings Search Legend UK Average Price for Augu…" at bounding box center [483, 219] width 967 height 438
click at [952, 74] on icon "button" at bounding box center [951, 75] width 9 height 9
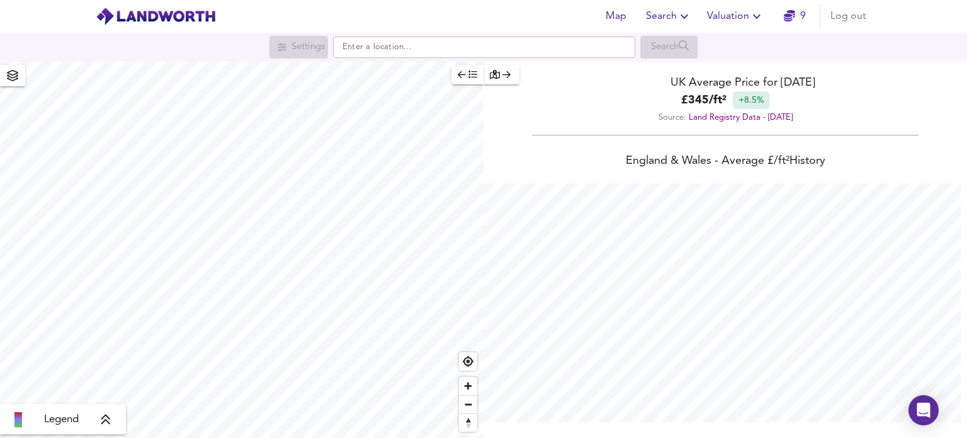
scroll to position [438, 967]
click at [494, 74] on icon "button" at bounding box center [495, 74] width 10 height 9
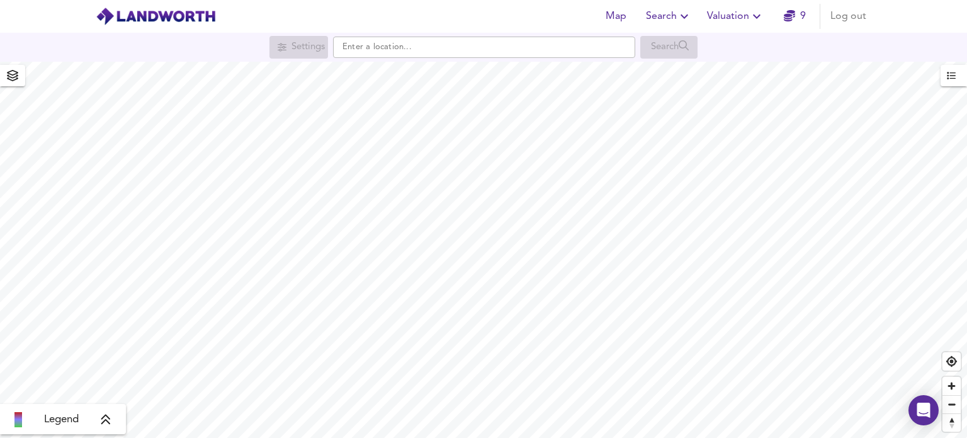
click at [23, 79] on button "button" at bounding box center [12, 75] width 25 height 21
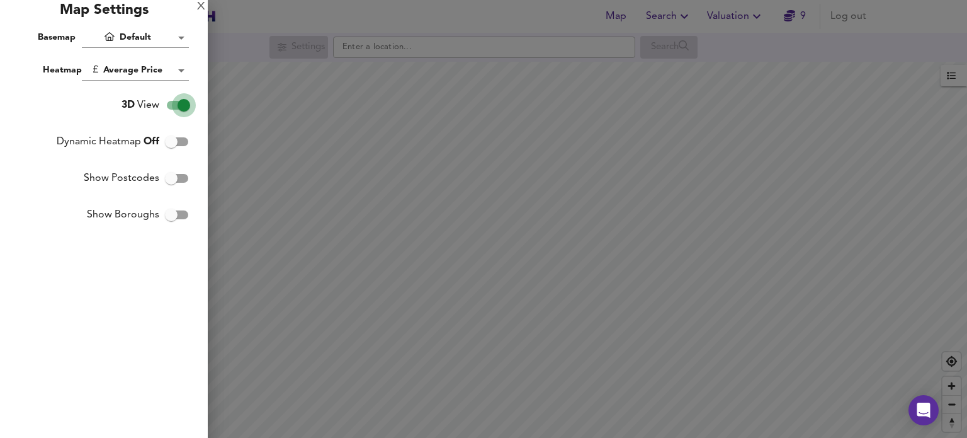
click at [179, 109] on input "3D View" at bounding box center [184, 105] width 72 height 24
checkbox input "false"
click at [179, 143] on input "Dynamic Heatmap Off" at bounding box center [171, 142] width 72 height 24
checkbox input "true"
click at [184, 176] on input "Show Postcodes" at bounding box center [171, 178] width 72 height 24
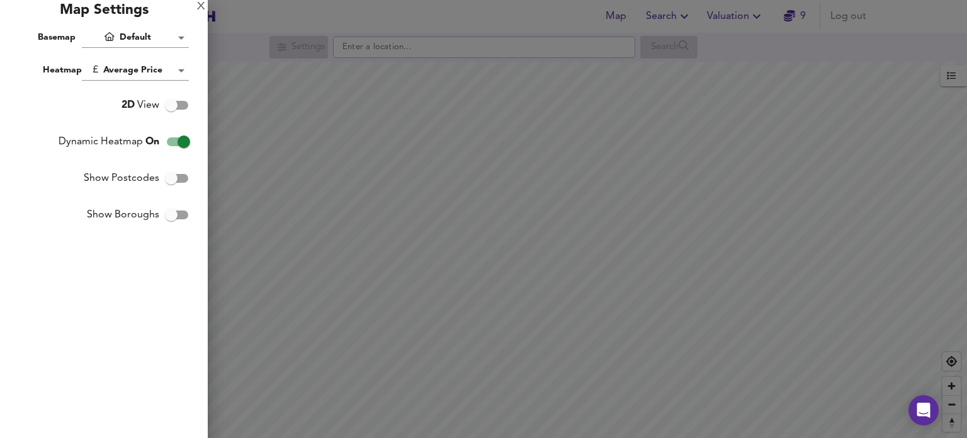
checkbox input "true"
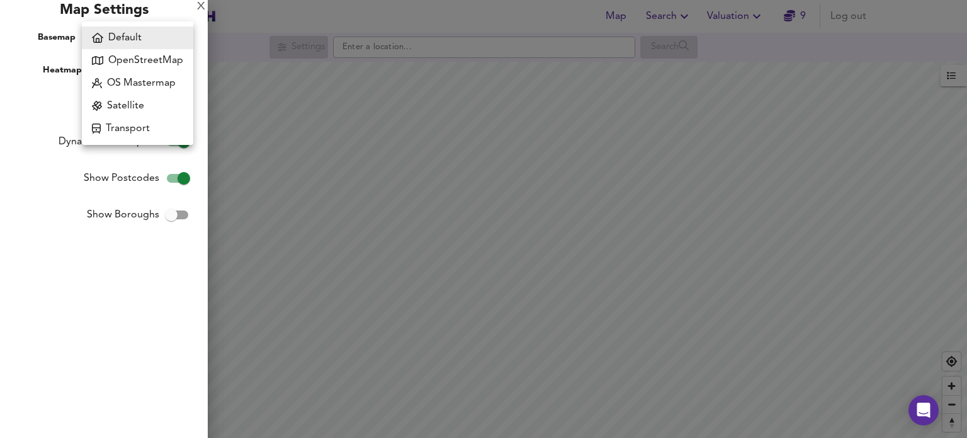
click at [173, 31] on body "Map Search Valuation 9 Log out Settings Search Legend UK Average Price for Augu…" at bounding box center [483, 219] width 967 height 438
click at [151, 67] on li "OpenStreetMap" at bounding box center [137, 60] width 111 height 23
type input "osm"
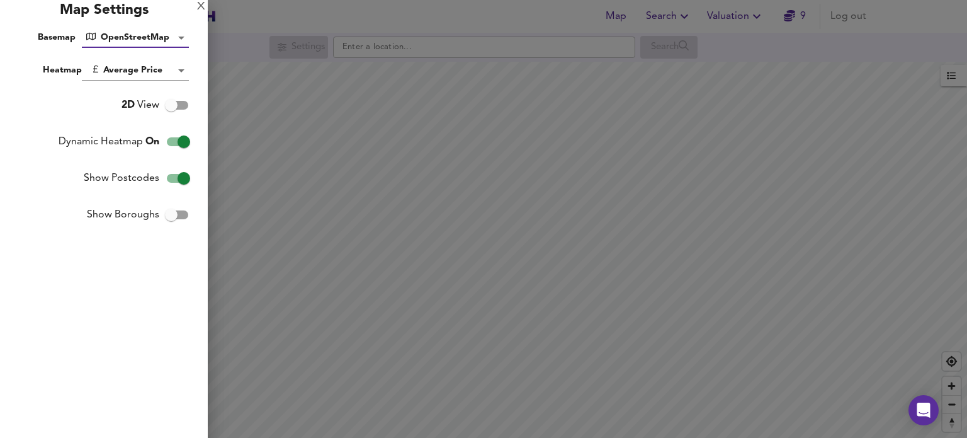
click at [173, 218] on input "Show Boroughs" at bounding box center [171, 215] width 72 height 24
checkbox input "true"
click at [183, 181] on input "Show Postcodes" at bounding box center [184, 178] width 72 height 24
checkbox input "false"
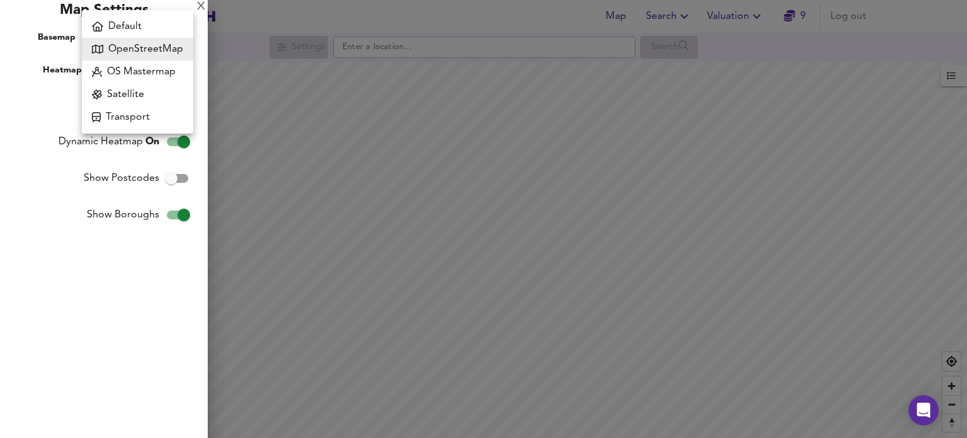
click at [169, 42] on body "Map Search Valuation 9 Log out Settings Search Legend UK Average Price for Augu…" at bounding box center [483, 219] width 967 height 438
click at [167, 69] on li "OS Mastermap" at bounding box center [137, 71] width 111 height 23
click at [170, 45] on body "Map Search Valuation 9 Log out Settings Search Legend UK Average Price for Augu…" at bounding box center [483, 219] width 967 height 438
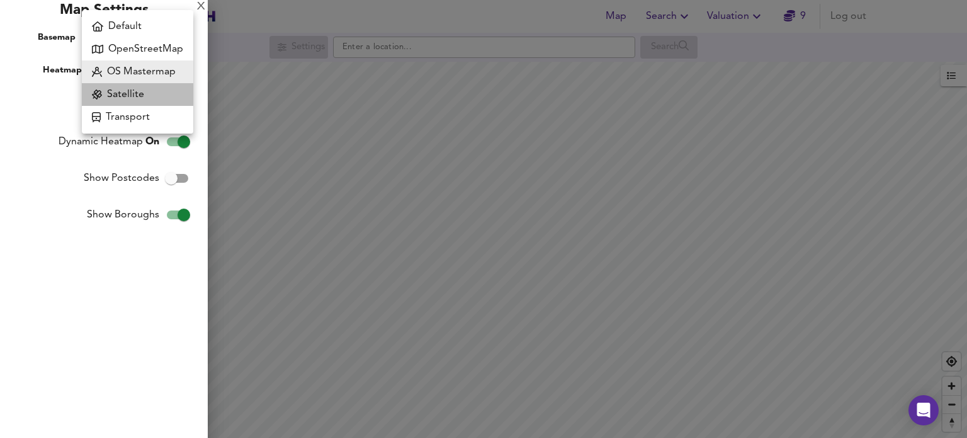
click at [162, 90] on li "Satellite" at bounding box center [137, 94] width 111 height 23
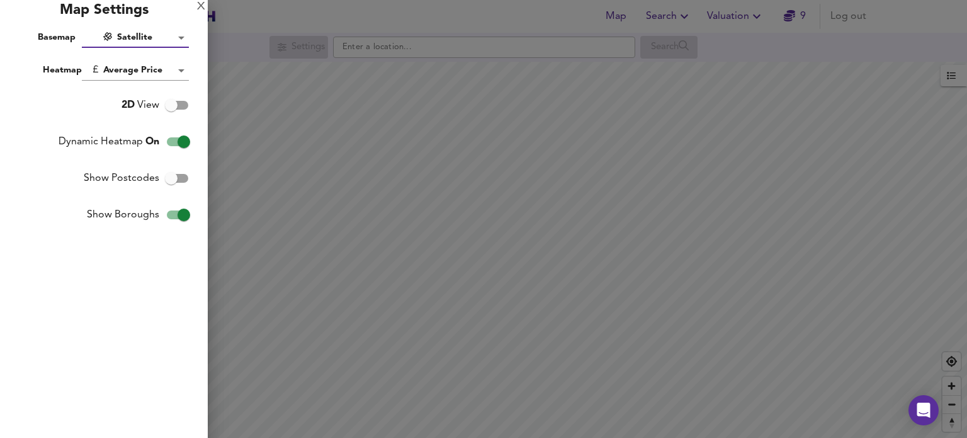
click at [162, 40] on body "Map Search Valuation 9 Log out Settings Search Legend UK Average Price for Augu…" at bounding box center [483, 219] width 967 height 438
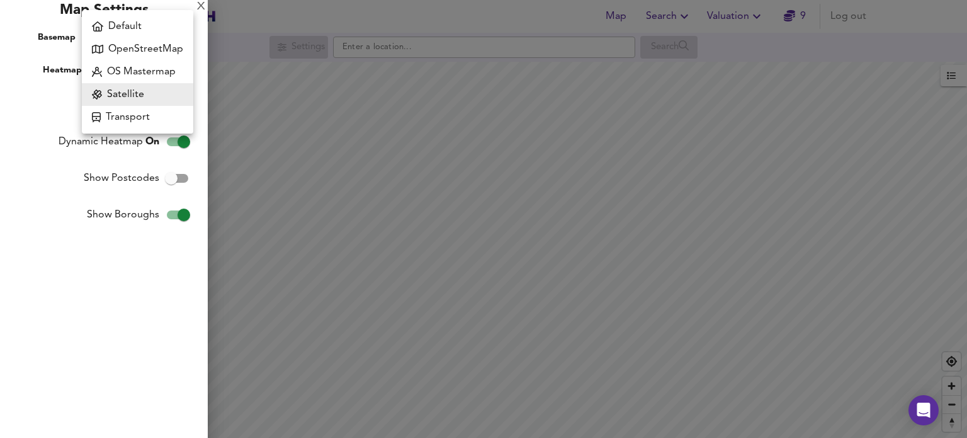
click at [157, 113] on li "Transport" at bounding box center [137, 117] width 111 height 23
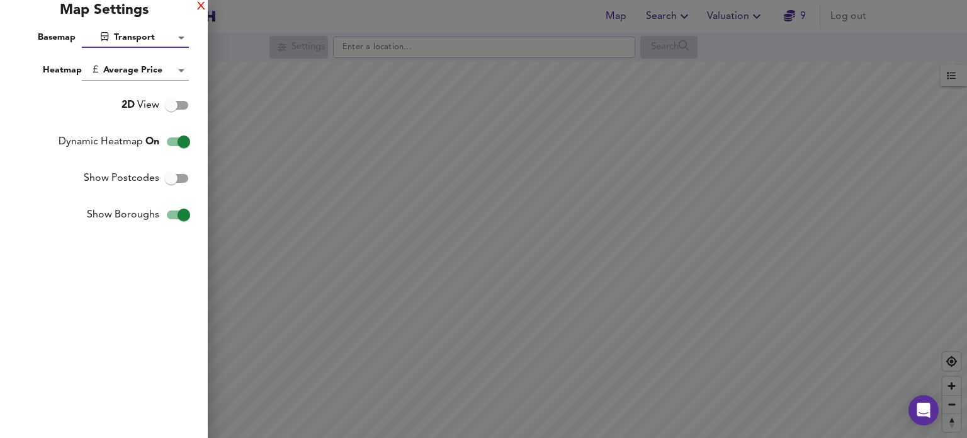
click at [200, 10] on div "X" at bounding box center [201, 7] width 8 height 9
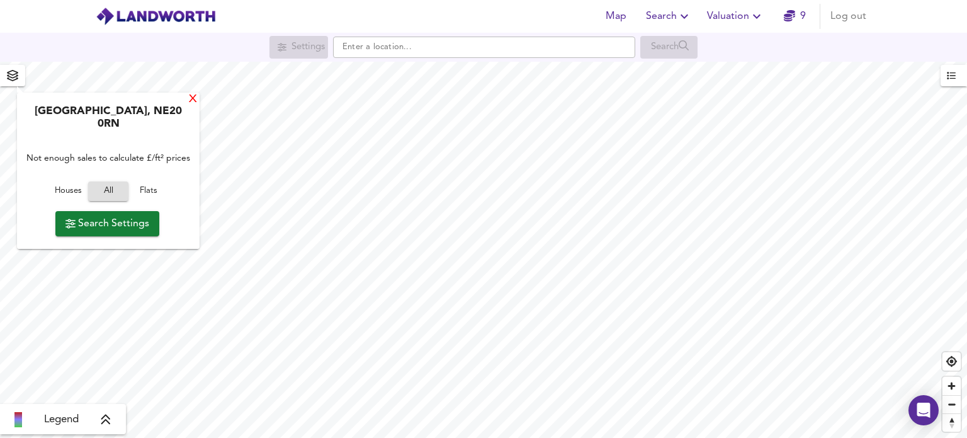
click at [188, 103] on div "X" at bounding box center [193, 100] width 11 height 12
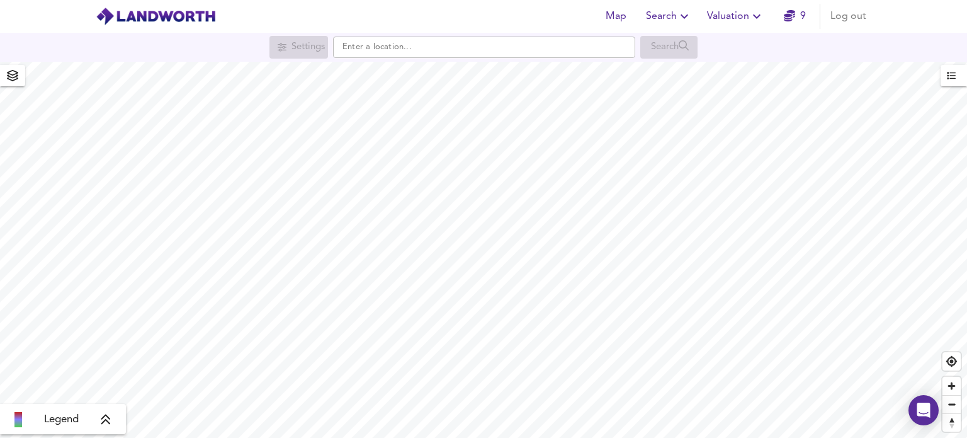
click at [18, 79] on span "button" at bounding box center [13, 76] width 20 height 18
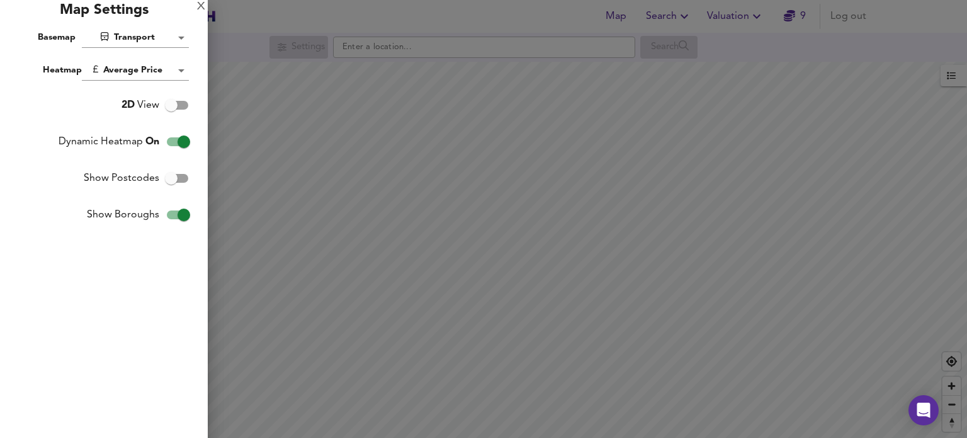
click at [167, 42] on body "Map Search Valuation 9 Log out Settings Search Legend UK Average Price for Augu…" at bounding box center [483, 219] width 967 height 438
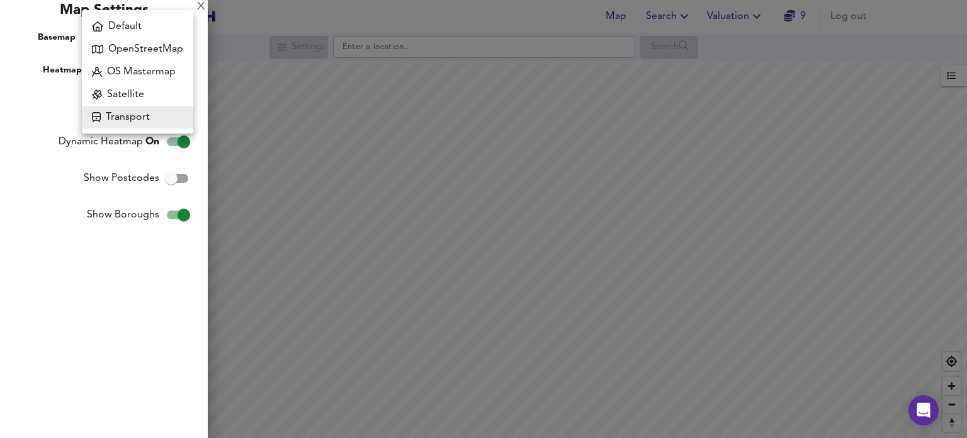
click at [154, 25] on li "Default" at bounding box center [137, 26] width 111 height 23
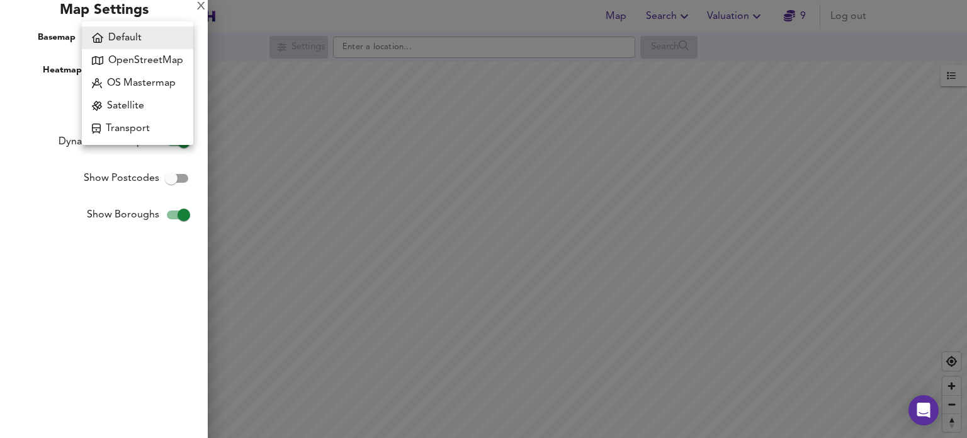
click at [176, 40] on body "Map Search Valuation 9 Log out Settings Search Legend UK Average Price for Augu…" at bounding box center [483, 219] width 967 height 438
click at [171, 53] on li "OpenStreetMap" at bounding box center [137, 60] width 111 height 23
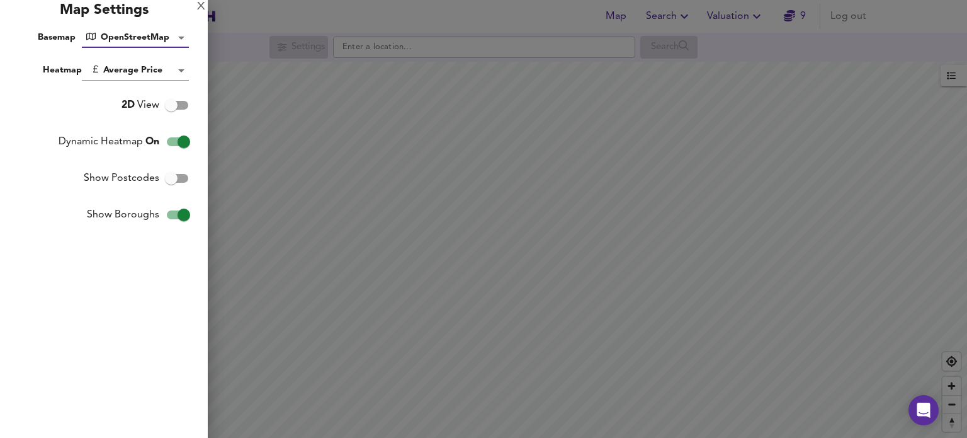
click at [181, 37] on body "Map Search Valuation 9 Log out Settings Search Legend UK Average Price for Augu…" at bounding box center [483, 219] width 967 height 438
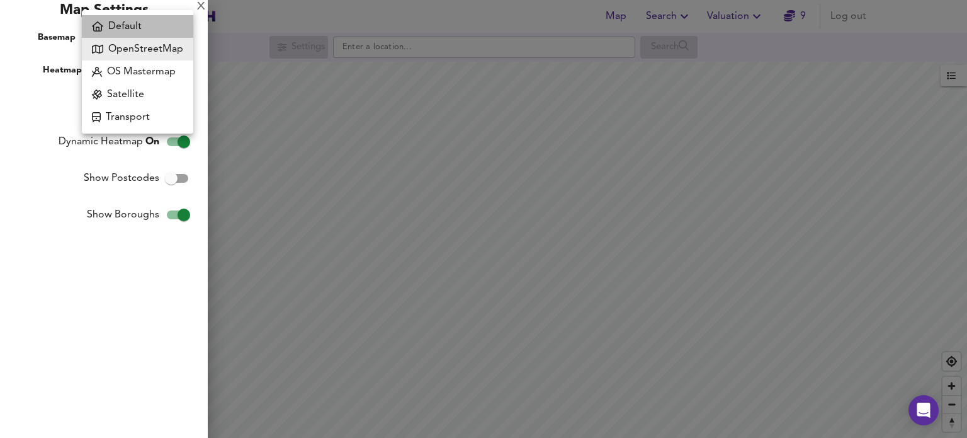
click at [164, 23] on li "Default" at bounding box center [137, 26] width 111 height 23
type input "hybrid"
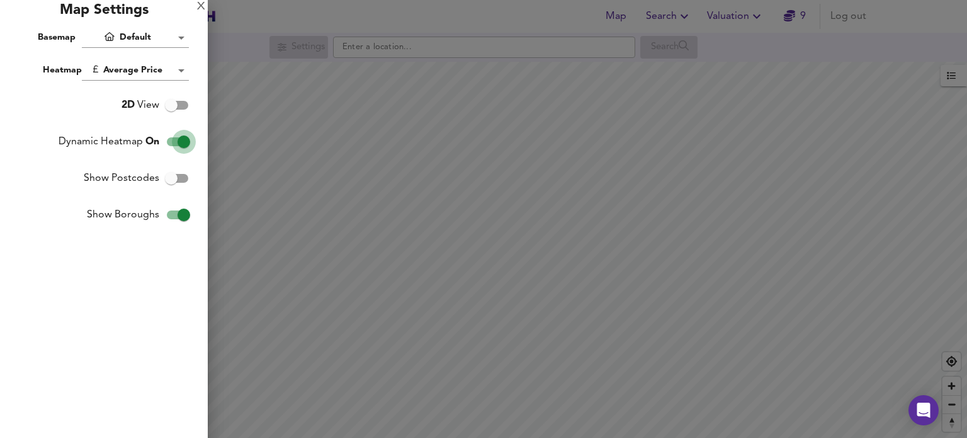
click at [183, 140] on input "Dynamic Heatmap On" at bounding box center [184, 142] width 72 height 24
click at [183, 140] on input "Dynamic Heatmap Off" at bounding box center [171, 142] width 72 height 24
click at [203, 9] on div "X" at bounding box center [201, 7] width 8 height 9
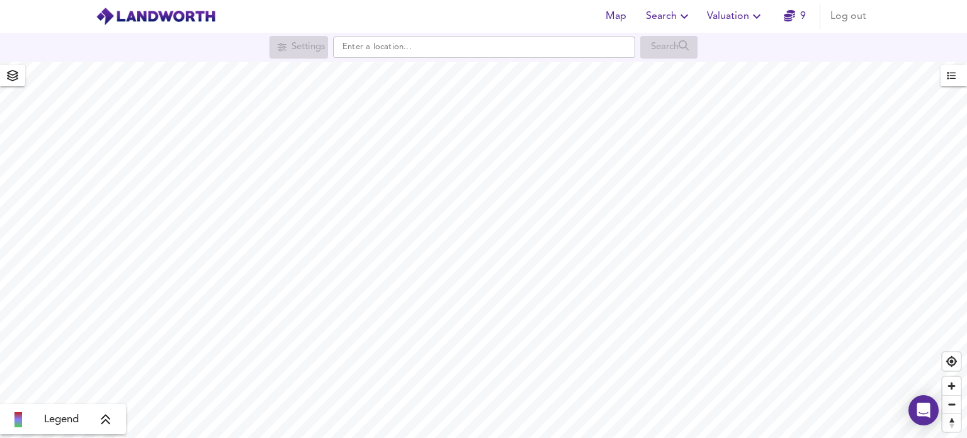
click at [11, 76] on icon "button" at bounding box center [12, 75] width 13 height 11
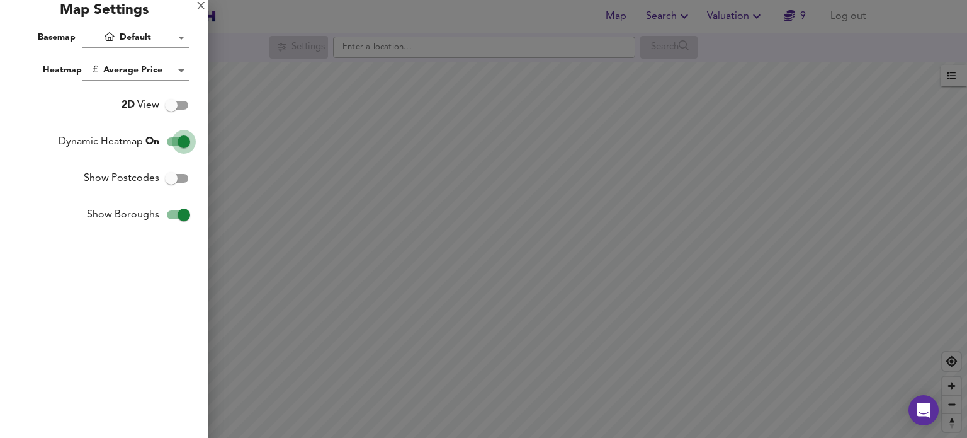
click at [183, 145] on input "Dynamic Heatmap On" at bounding box center [184, 142] width 72 height 24
checkbox input "false"
click at [206, 1] on div "Map Settings" at bounding box center [104, 14] width 208 height 28
click at [194, 9] on div "Map Settings" at bounding box center [104, 14] width 208 height 28
click at [201, 7] on div "X" at bounding box center [201, 7] width 8 height 9
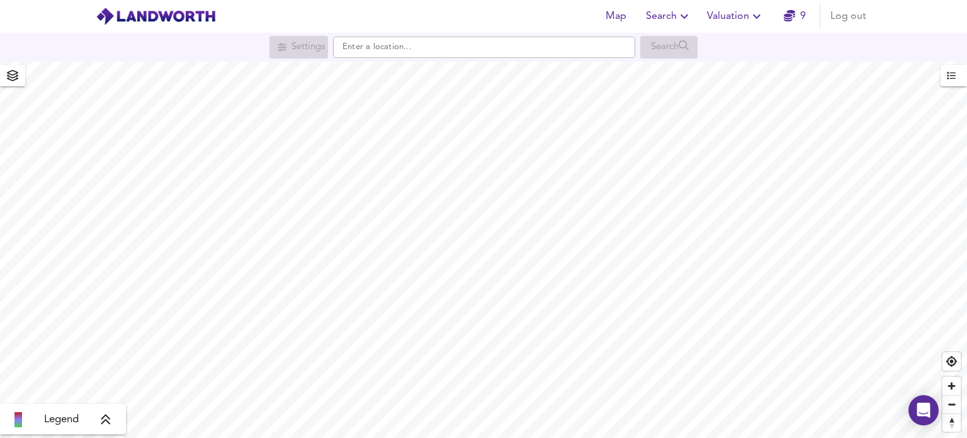
click at [957, 82] on span "button" at bounding box center [954, 75] width 14 height 16
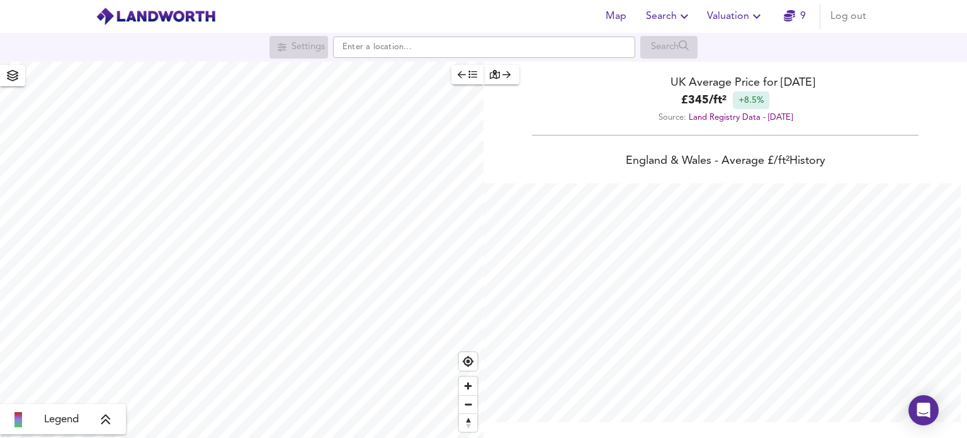
click at [476, 69] on span "button" at bounding box center [468, 74] width 20 height 14
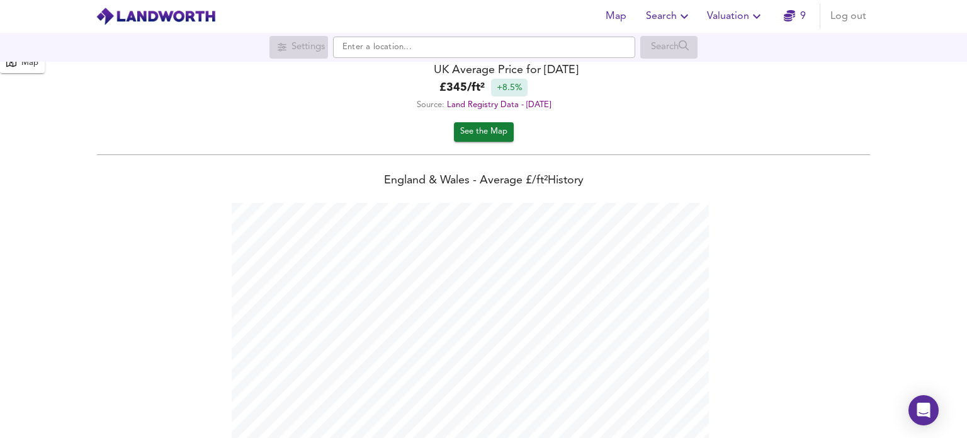
scroll to position [0, 0]
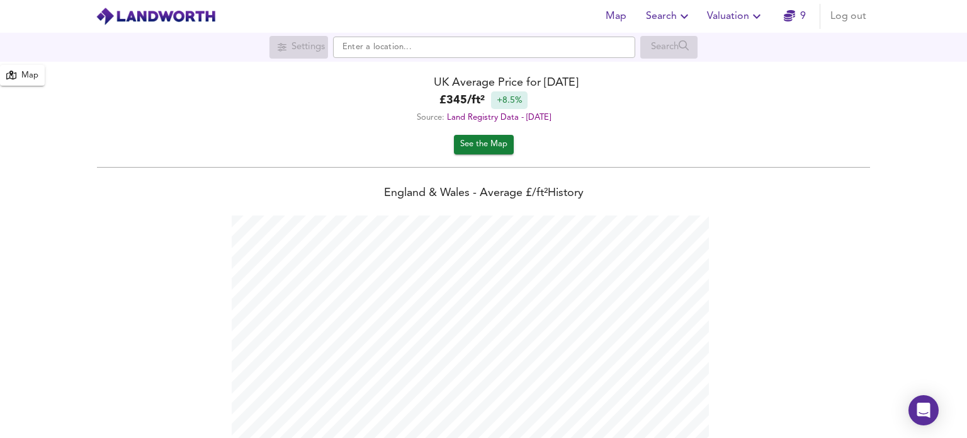
click at [26, 75] on div "Map" at bounding box center [29, 76] width 17 height 14
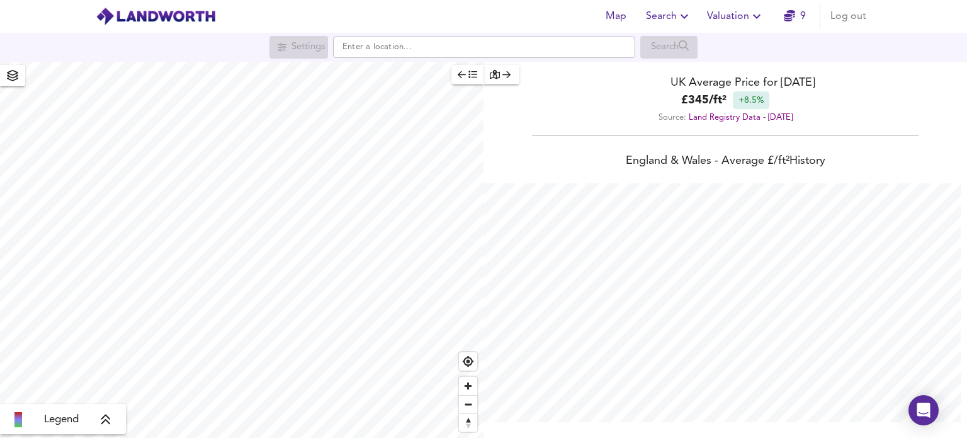
click at [495, 76] on icon "button" at bounding box center [495, 74] width 10 height 9
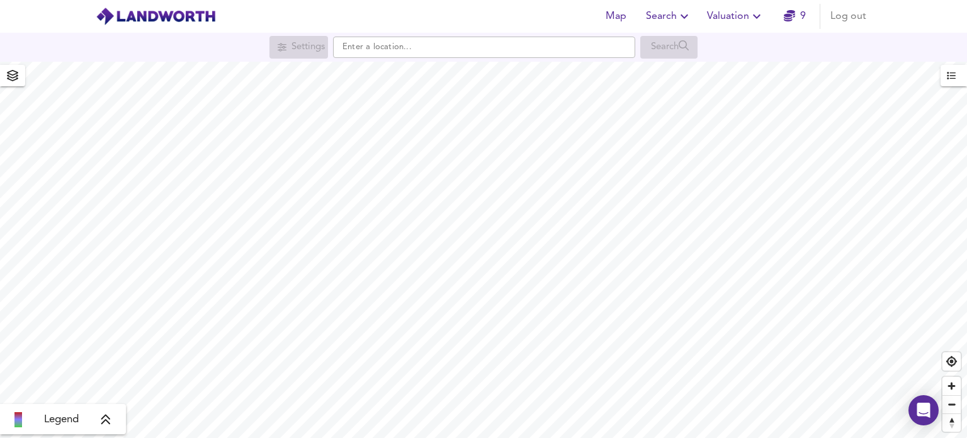
click at [101, 427] on div "Legend" at bounding box center [63, 419] width 118 height 15
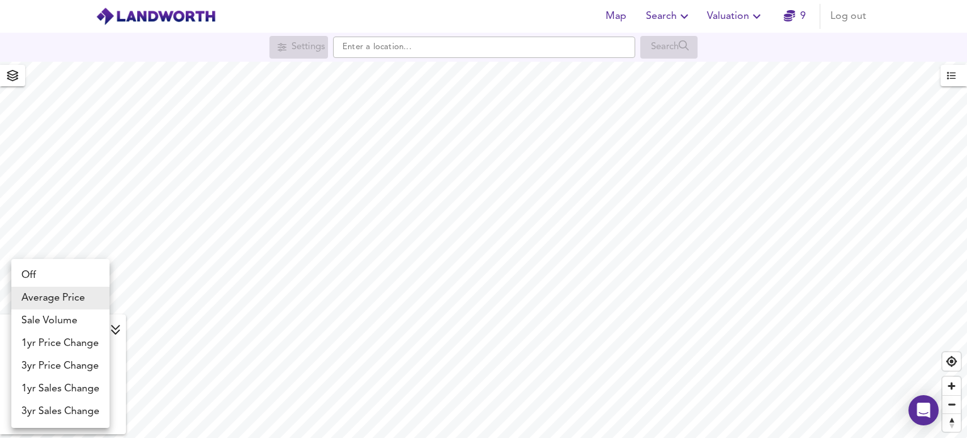
click at [104, 335] on body "Map Search Valuation 9 Log out Settings Search Average Price landworth £800/ft²…" at bounding box center [483, 219] width 967 height 438
click at [84, 322] on li "Sale Volume" at bounding box center [60, 320] width 98 height 23
type input "weight"
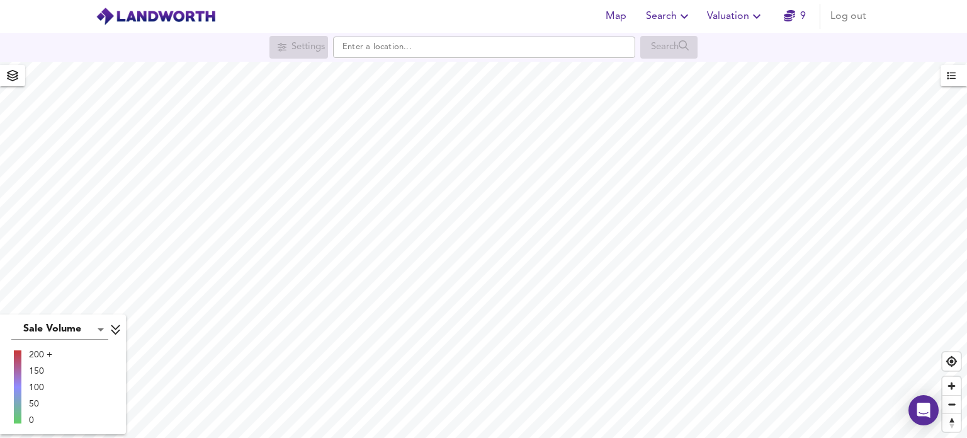
click at [101, 332] on body "Map Search Valuation 9 Log out Settings Search Sale Volume weight 200 + 150 100…" at bounding box center [483, 219] width 967 height 438
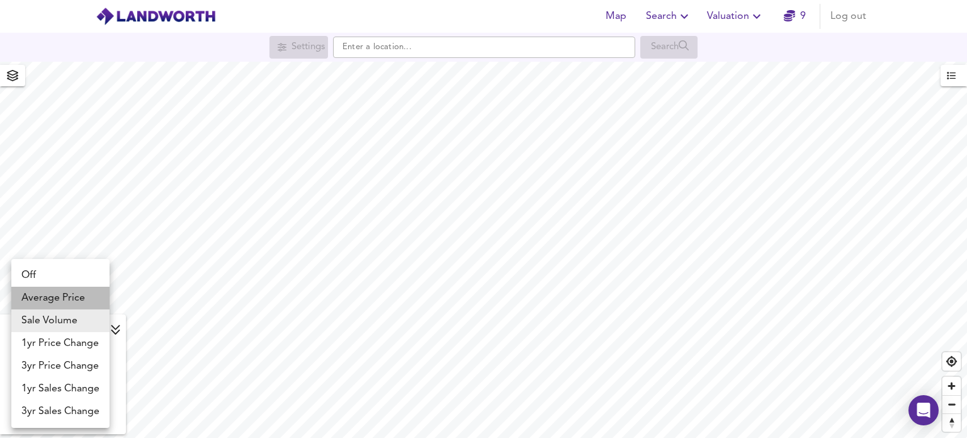
click at [71, 292] on li "Average Price" at bounding box center [60, 297] width 98 height 23
type input "landworth"
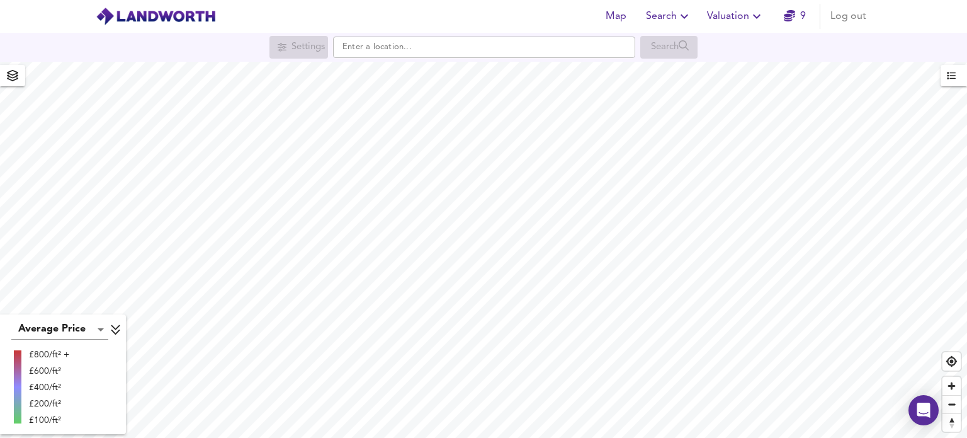
click at [460, 437] on html "Map Search Valuation 9 Log out Settings Search Average Price landworth £800/ft²…" at bounding box center [483, 219] width 967 height 438
click at [96, 330] on body "Map Search Valuation 9 Log out Settings Search Average Price landworth £800/ft²…" at bounding box center [483, 219] width 967 height 438
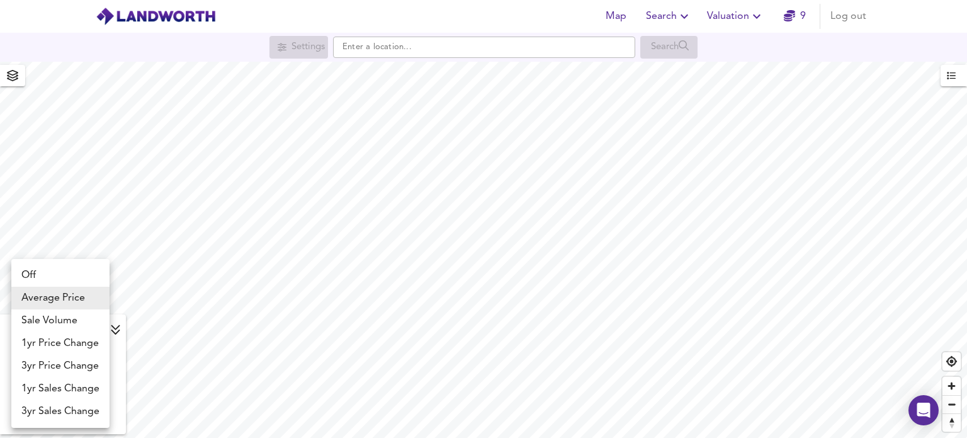
click at [528, 231] on div at bounding box center [483, 219] width 967 height 438
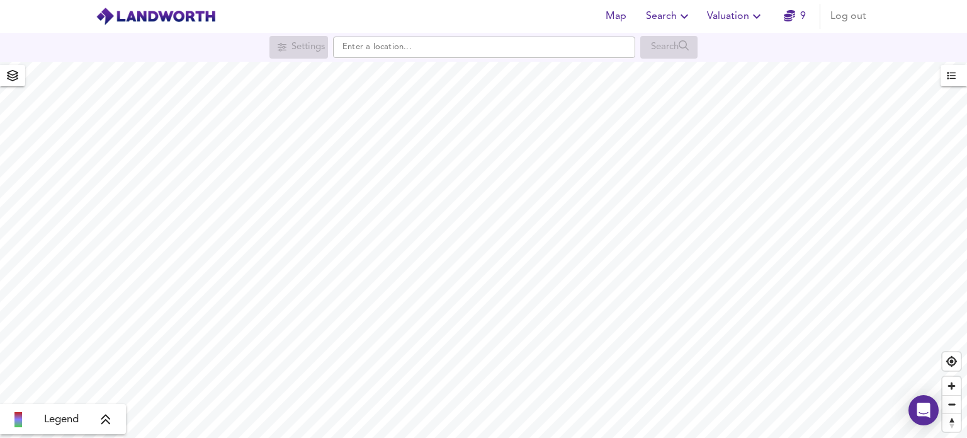
click at [102, 419] on icon at bounding box center [105, 419] width 11 height 13
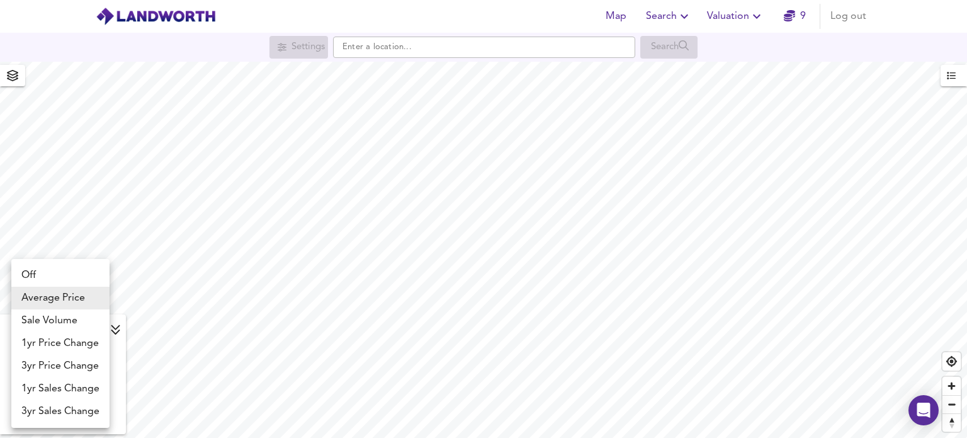
click at [85, 334] on body "Map Search Valuation 9 Log out Settings Search Average Price landworth £800/ft²…" at bounding box center [483, 219] width 967 height 438
click at [83, 342] on li "1yr Price Change" at bounding box center [60, 343] width 98 height 23
type input "lwc1y"
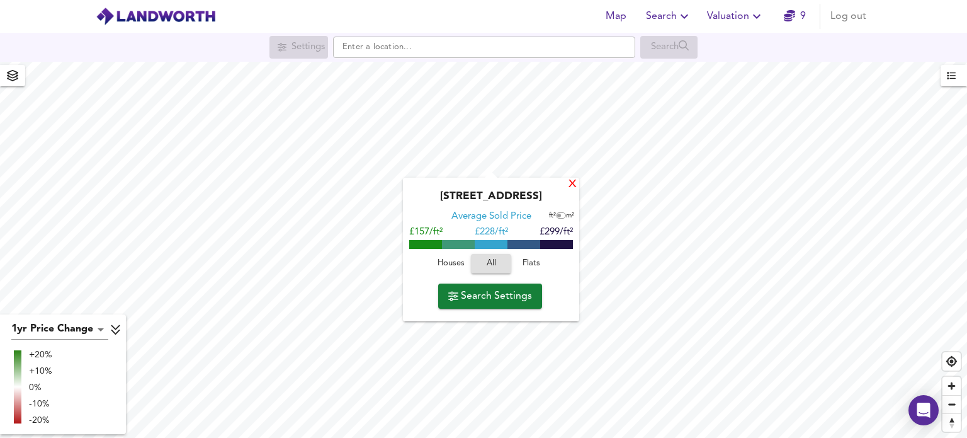
click at [577, 184] on div "X" at bounding box center [572, 185] width 11 height 12
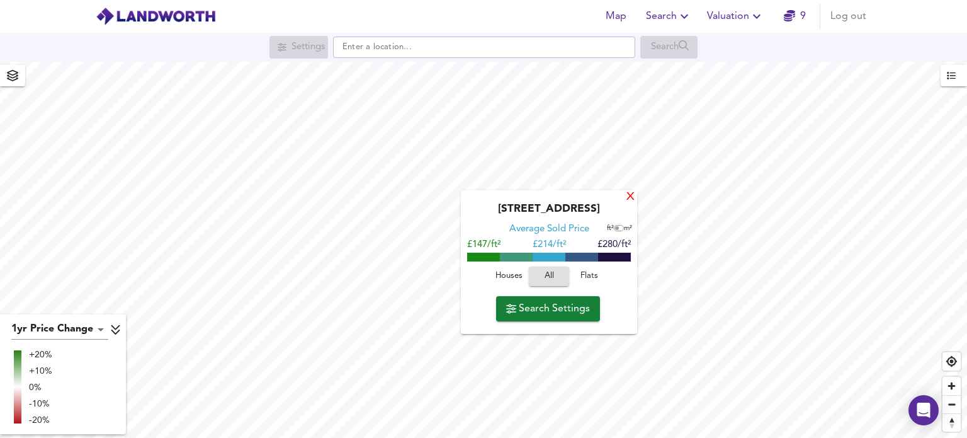
click at [630, 200] on div "X" at bounding box center [630, 197] width 11 height 12
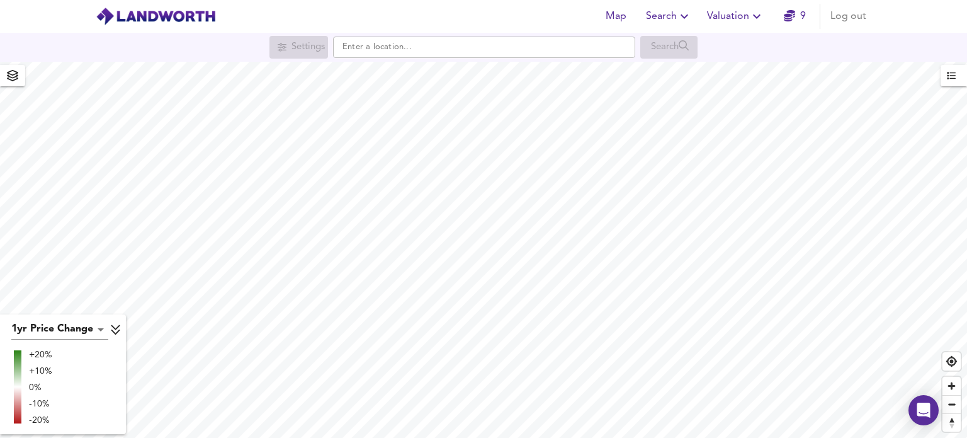
click at [100, 332] on body "Map Search Valuation 9 Log out Settings Search 1yr Price Change lwc1y +20% +10%…" at bounding box center [483, 219] width 967 height 438
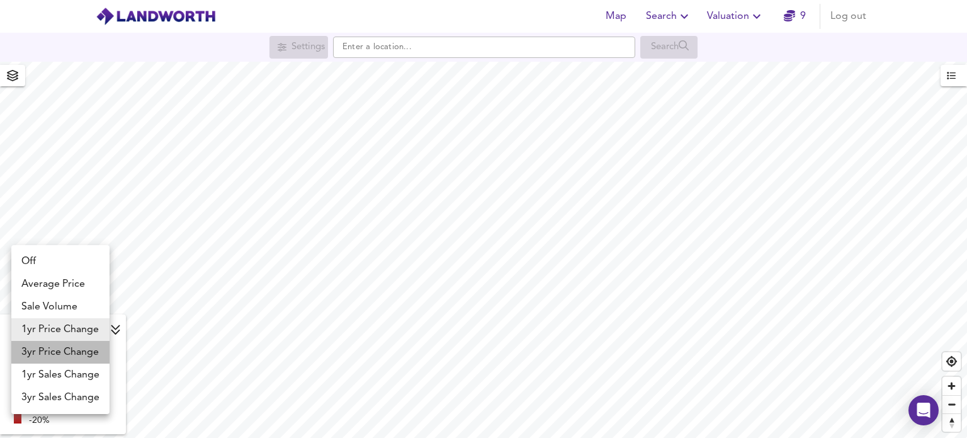
click at [89, 351] on li "3yr Price Change" at bounding box center [60, 352] width 98 height 23
type input "lwc3y"
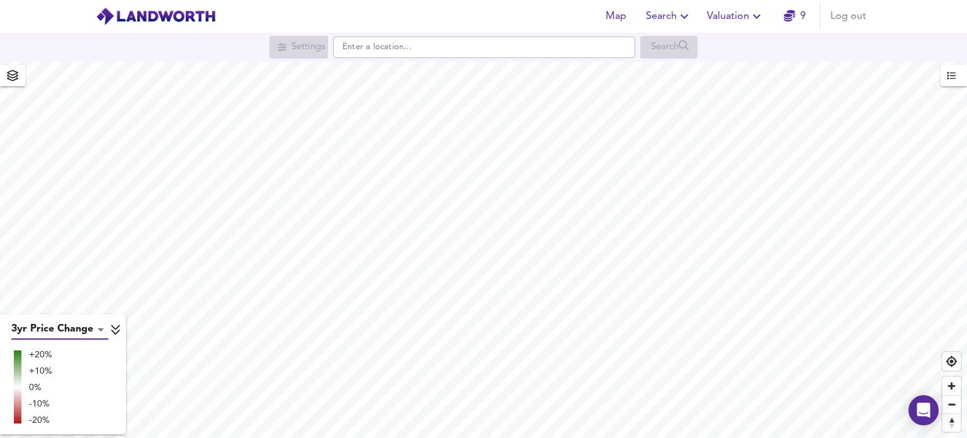
click at [94, 327] on body "Map Search Valuation 9 Log out Settings Search 3yr Price Change lwc3y +20% +10%…" at bounding box center [483, 219] width 967 height 438
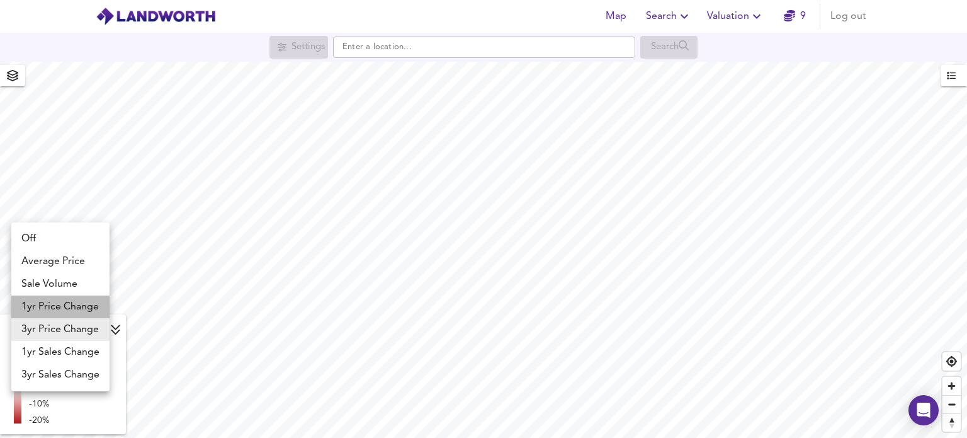
click at [83, 306] on li "1yr Price Change" at bounding box center [60, 306] width 98 height 23
type input "lwc1y"
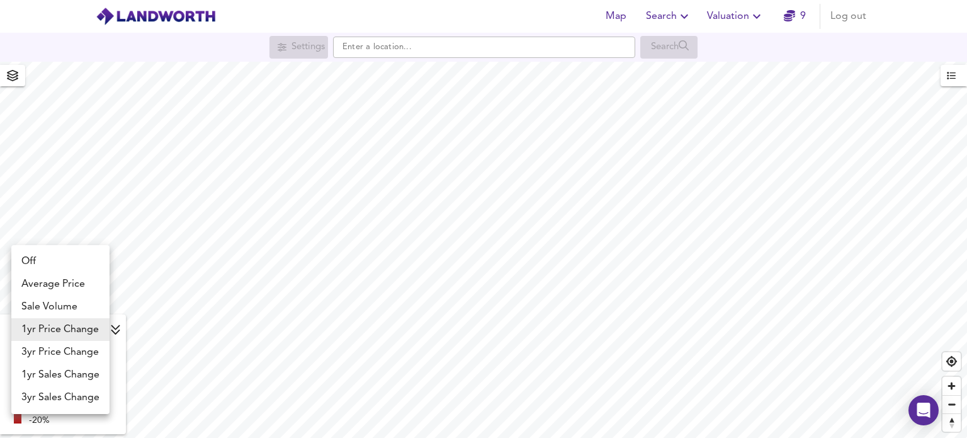
click at [83, 328] on body "Map Search Valuation 9 Log out Settings Search 1yr Price Change lwc1y +20% +10%…" at bounding box center [483, 219] width 967 height 438
click at [83, 349] on li "3yr Price Change" at bounding box center [60, 352] width 98 height 23
type input "lwc3y"
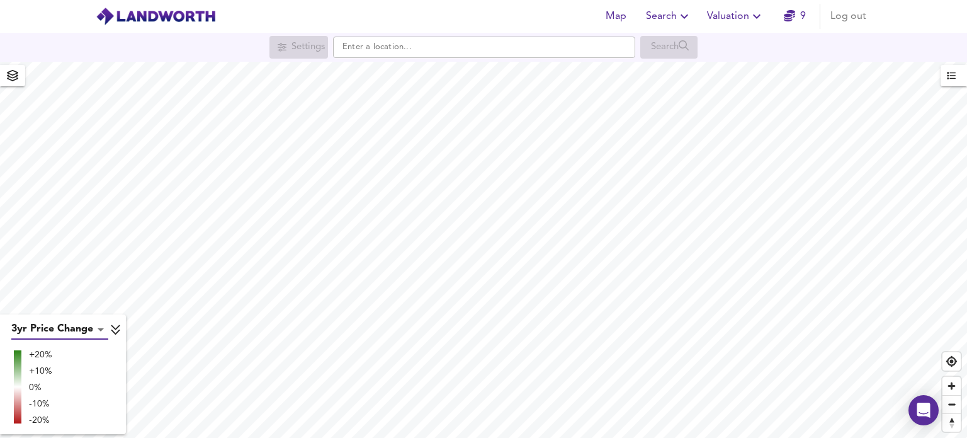
click at [94, 327] on body "Map Search Valuation 9 Log out Settings Search 3yr Price Change lwc3y +20% +10%…" at bounding box center [483, 219] width 967 height 438
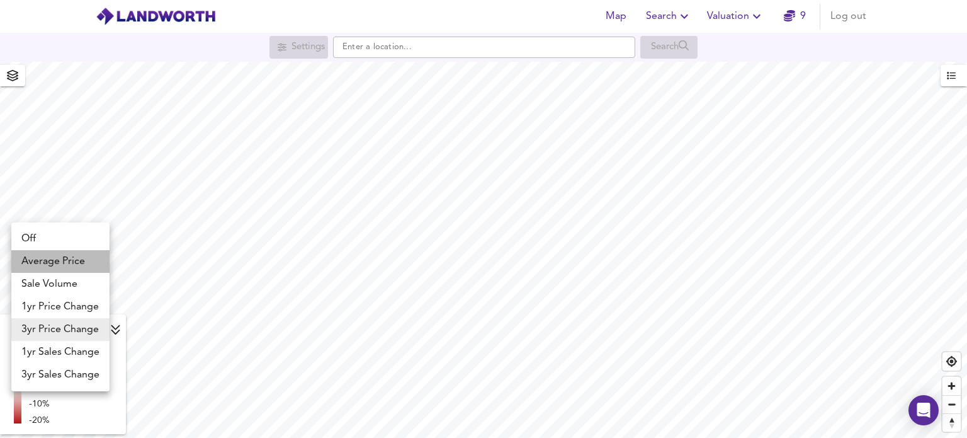
click at [67, 265] on li "Average Price" at bounding box center [60, 261] width 98 height 23
type input "landworth"
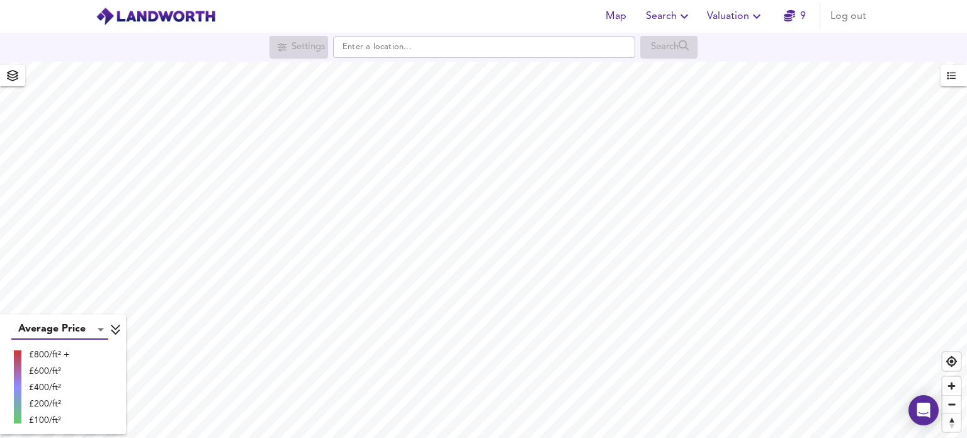
click at [14, 68] on span "button" at bounding box center [13, 76] width 20 height 18
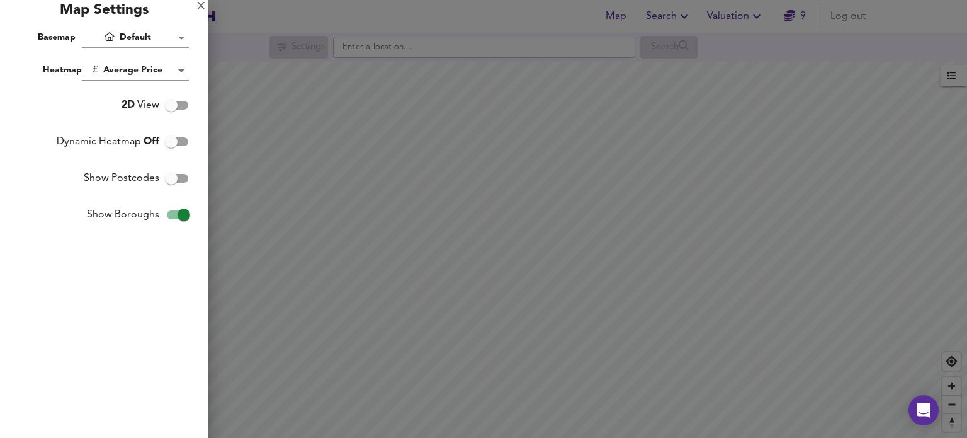
click at [181, 210] on input "Show Boroughs" at bounding box center [184, 215] width 72 height 24
checkbox input "false"
click at [179, 182] on input "Show Postcodes" at bounding box center [171, 178] width 72 height 24
checkbox input "true"
click at [545, 213] on div at bounding box center [483, 219] width 967 height 438
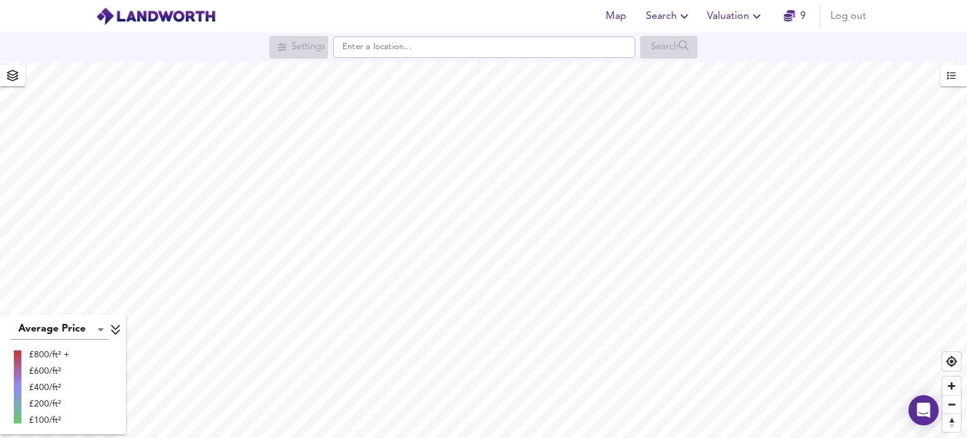
click at [484, 13] on div "Map Search Valuation 9 Log out Settings Search Average Price landworth £800/ft²…" at bounding box center [483, 219] width 967 height 438
click at [14, 82] on span "button" at bounding box center [13, 76] width 20 height 18
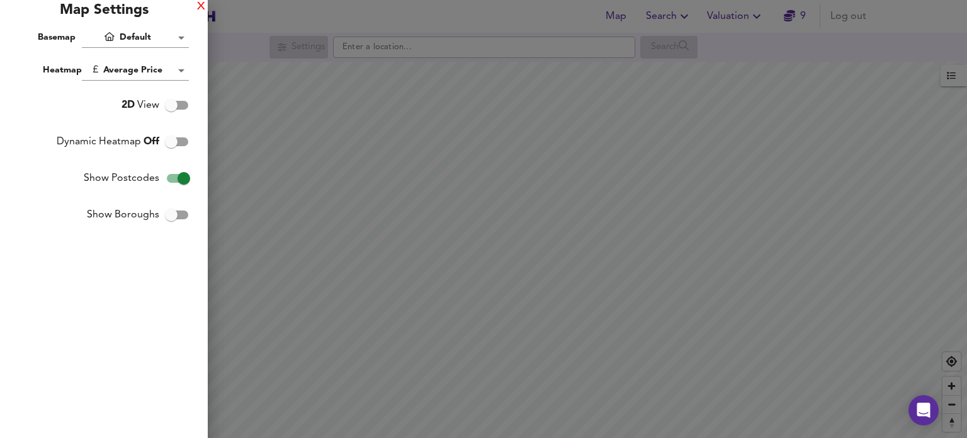
click at [203, 3] on div "X" at bounding box center [201, 7] width 8 height 9
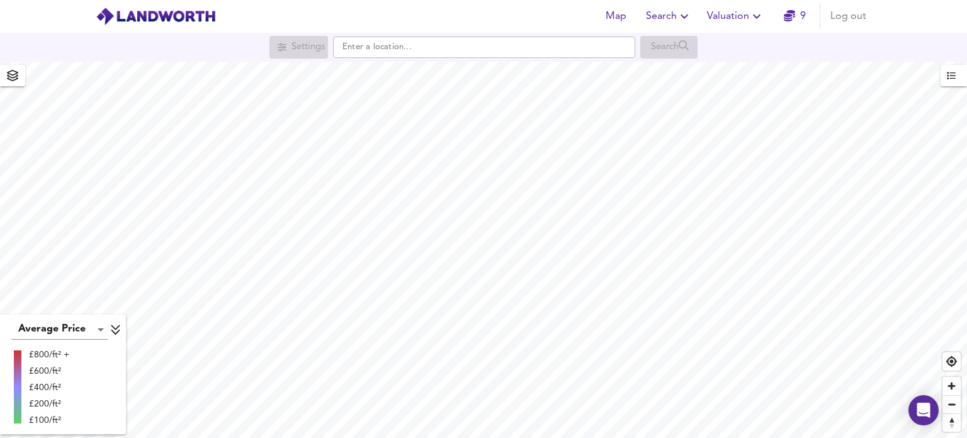
click at [677, 20] on icon "button" at bounding box center [684, 16] width 15 height 15
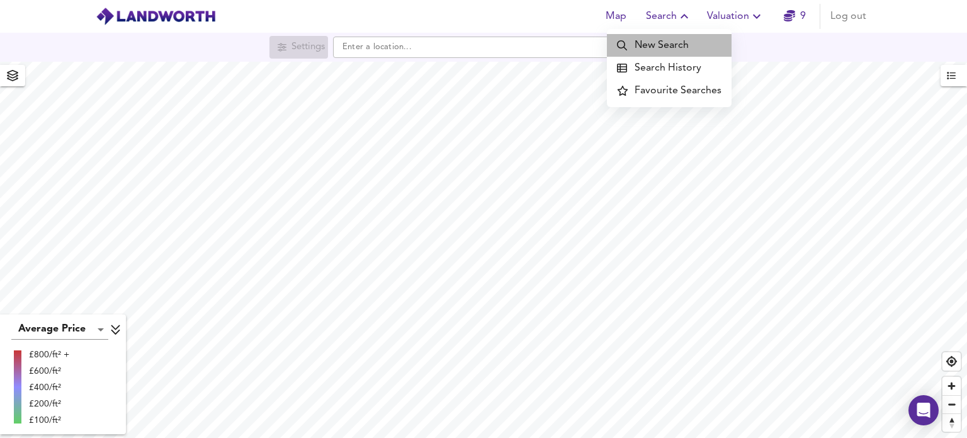
click at [684, 43] on li "New Search" at bounding box center [669, 45] width 125 height 23
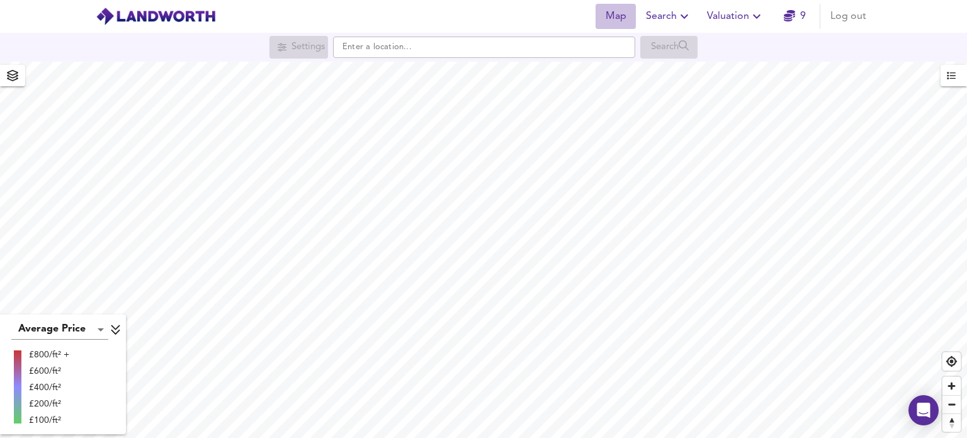
click at [619, 14] on span "Map" at bounding box center [616, 17] width 30 height 18
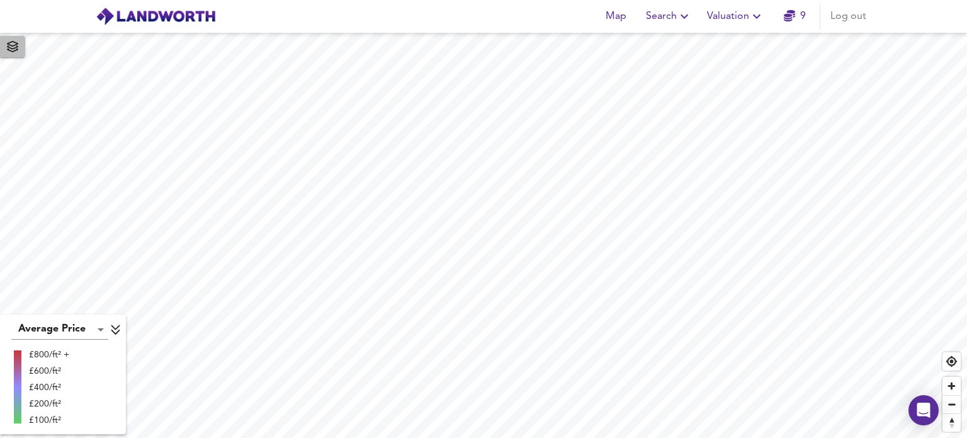
click at [13, 53] on span "button" at bounding box center [13, 47] width 20 height 18
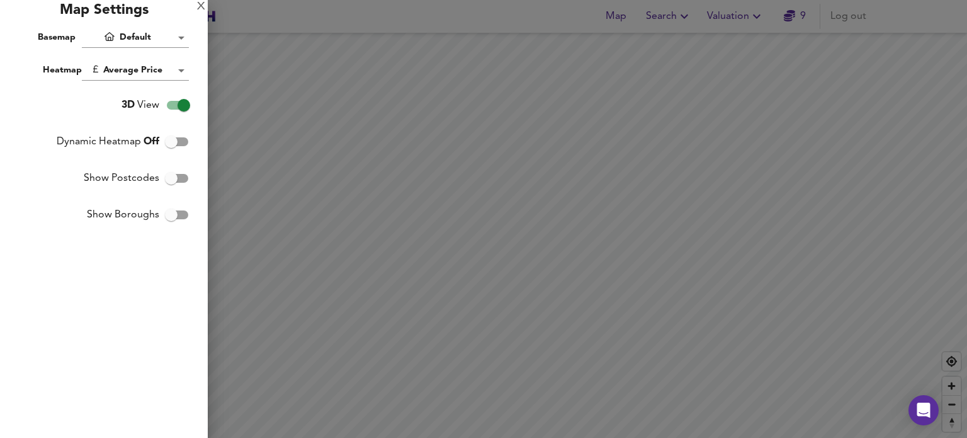
click at [181, 110] on input "3D View" at bounding box center [184, 105] width 72 height 24
click at [491, 223] on div at bounding box center [483, 219] width 967 height 438
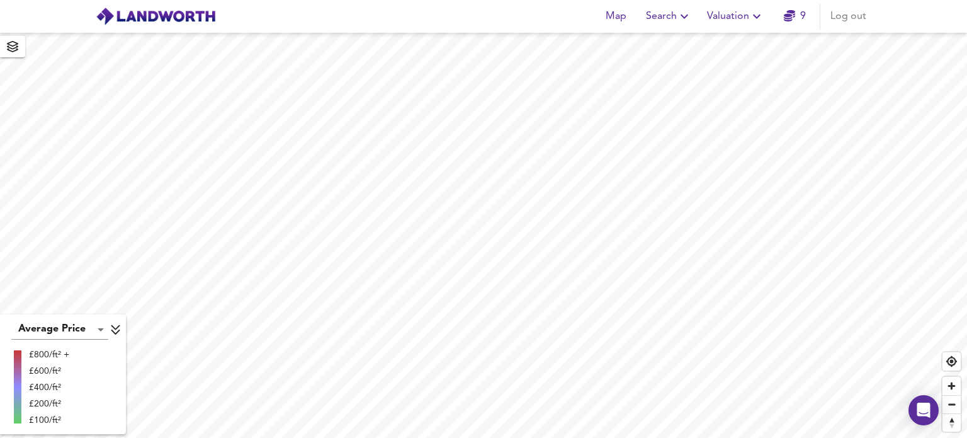
click at [21, 57] on button "button" at bounding box center [12, 46] width 25 height 21
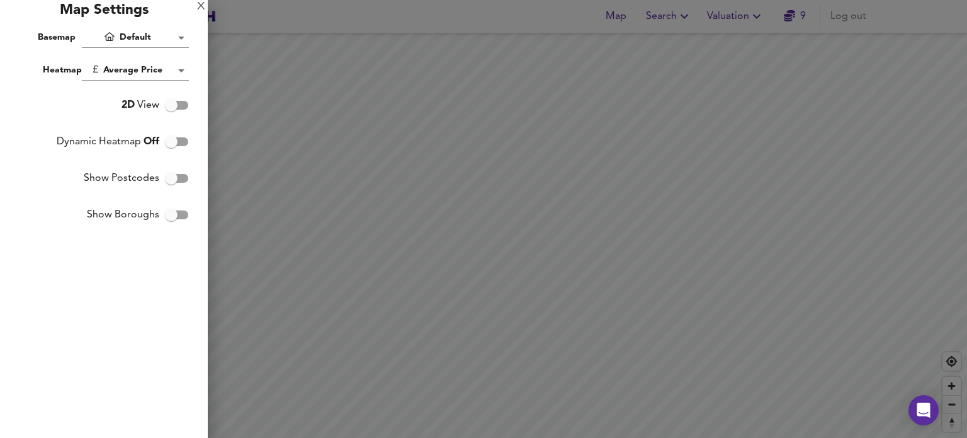
click at [167, 69] on body "Map Search Valuation 9 Log out Average Price landworth £800/ft² + £600/ft² £400…" at bounding box center [483, 219] width 967 height 438
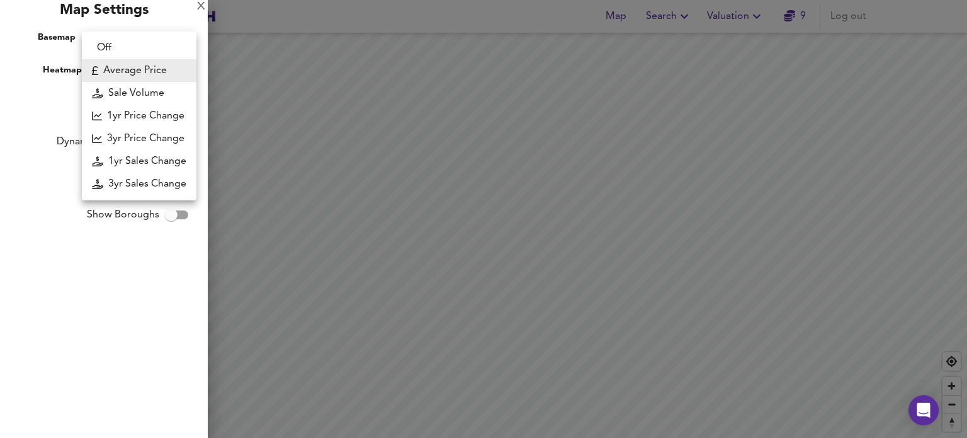
click at [33, 101] on div at bounding box center [483, 219] width 967 height 438
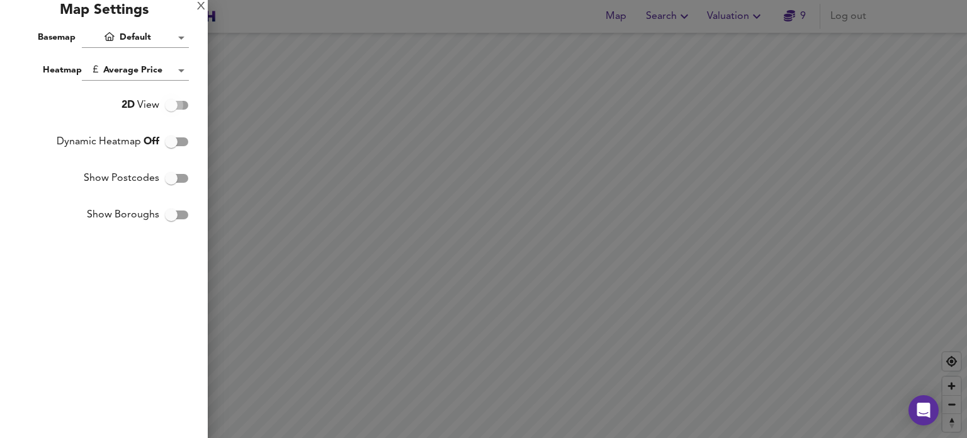
click at [179, 103] on input "2D View" at bounding box center [171, 105] width 72 height 24
click at [179, 103] on input "3D View" at bounding box center [184, 105] width 72 height 24
checkbox input "false"
click at [174, 179] on input "Show Postcodes" at bounding box center [171, 178] width 72 height 24
checkbox input "true"
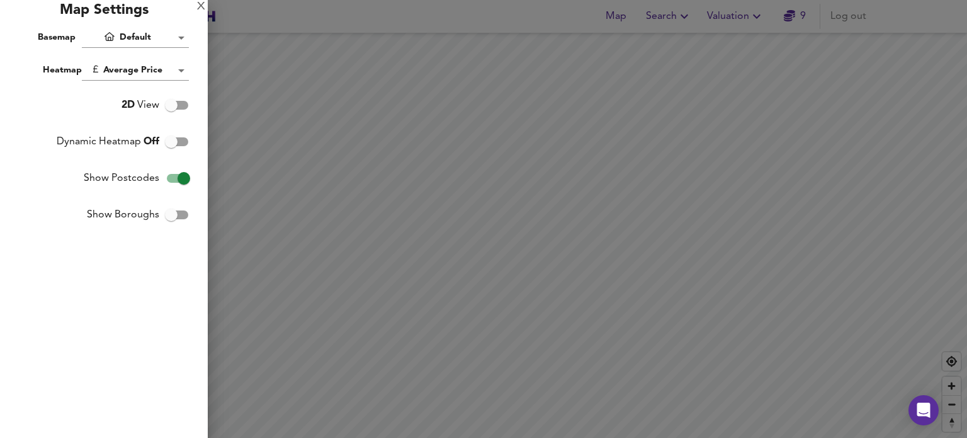
click at [536, 216] on div at bounding box center [483, 219] width 967 height 438
